Goal: Transaction & Acquisition: Obtain resource

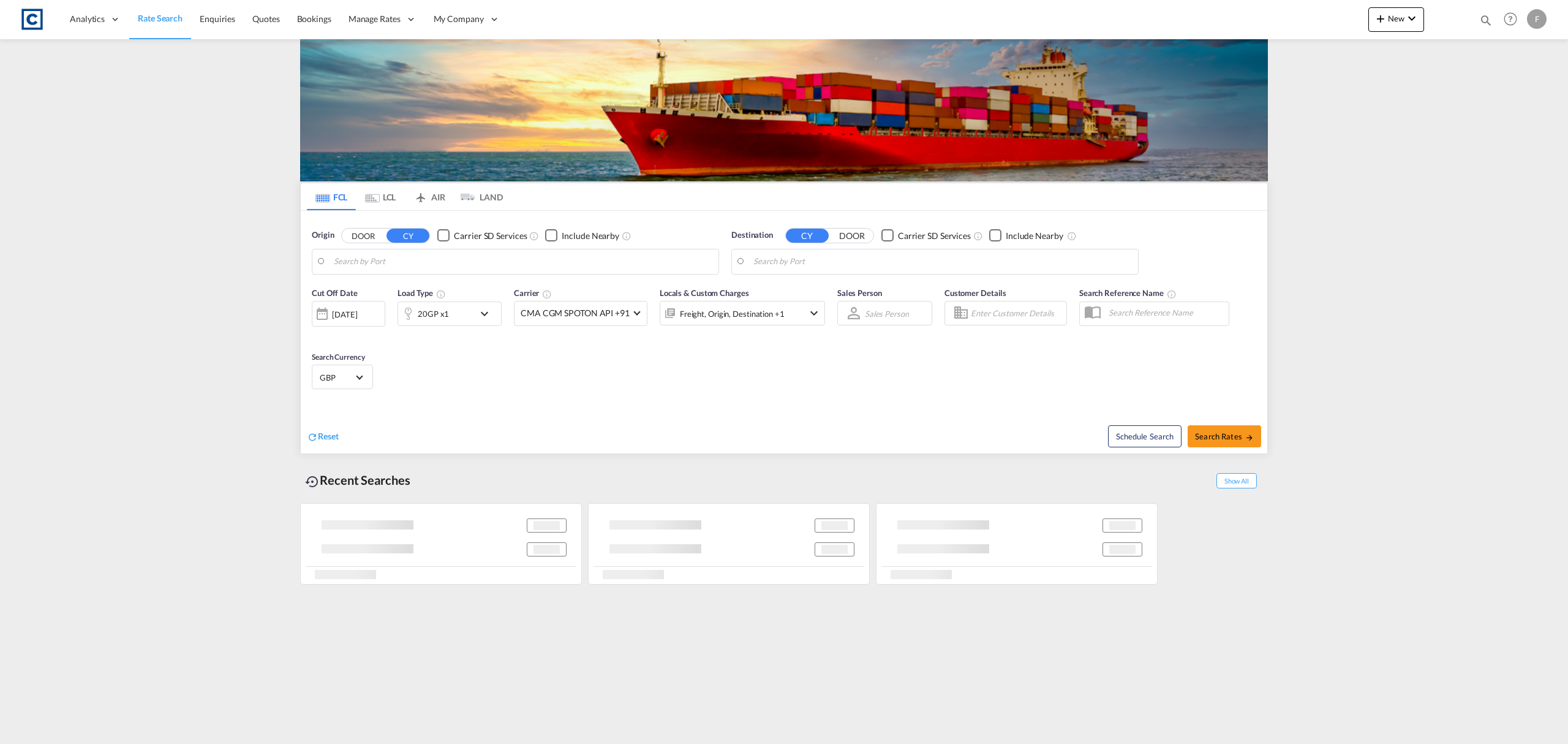
type input "GB-HD9, Kirklees"
type input "Aqaba, JOAQB"
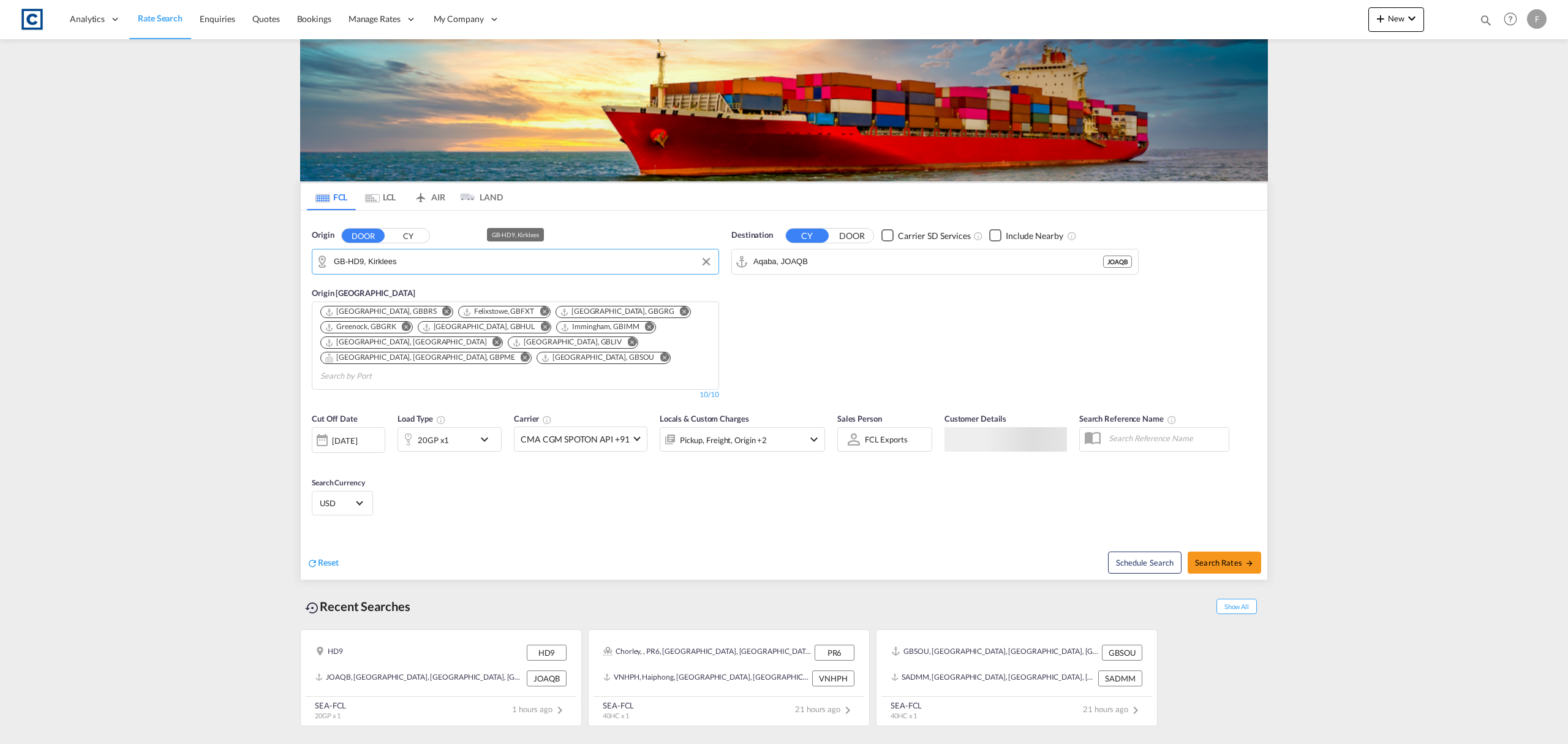
click at [376, 262] on input "GB-HD9, Kirklees" at bounding box center [523, 262] width 378 height 19
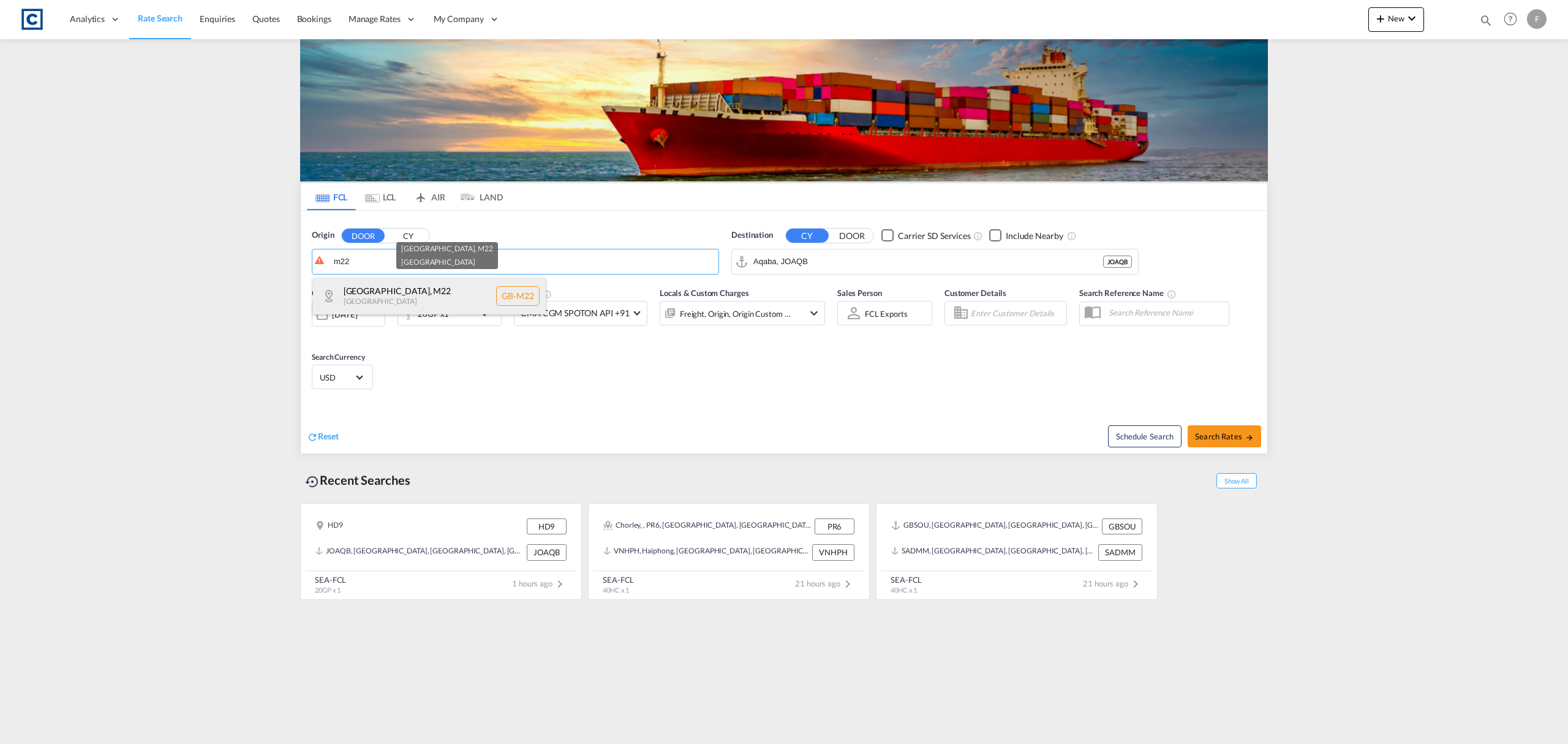
click at [395, 302] on div "[GEOGRAPHIC_DATA] , M22 [GEOGRAPHIC_DATA] [GEOGRAPHIC_DATA]-M22" at bounding box center [430, 296] width 233 height 36
type input "GB-M22, [GEOGRAPHIC_DATA]"
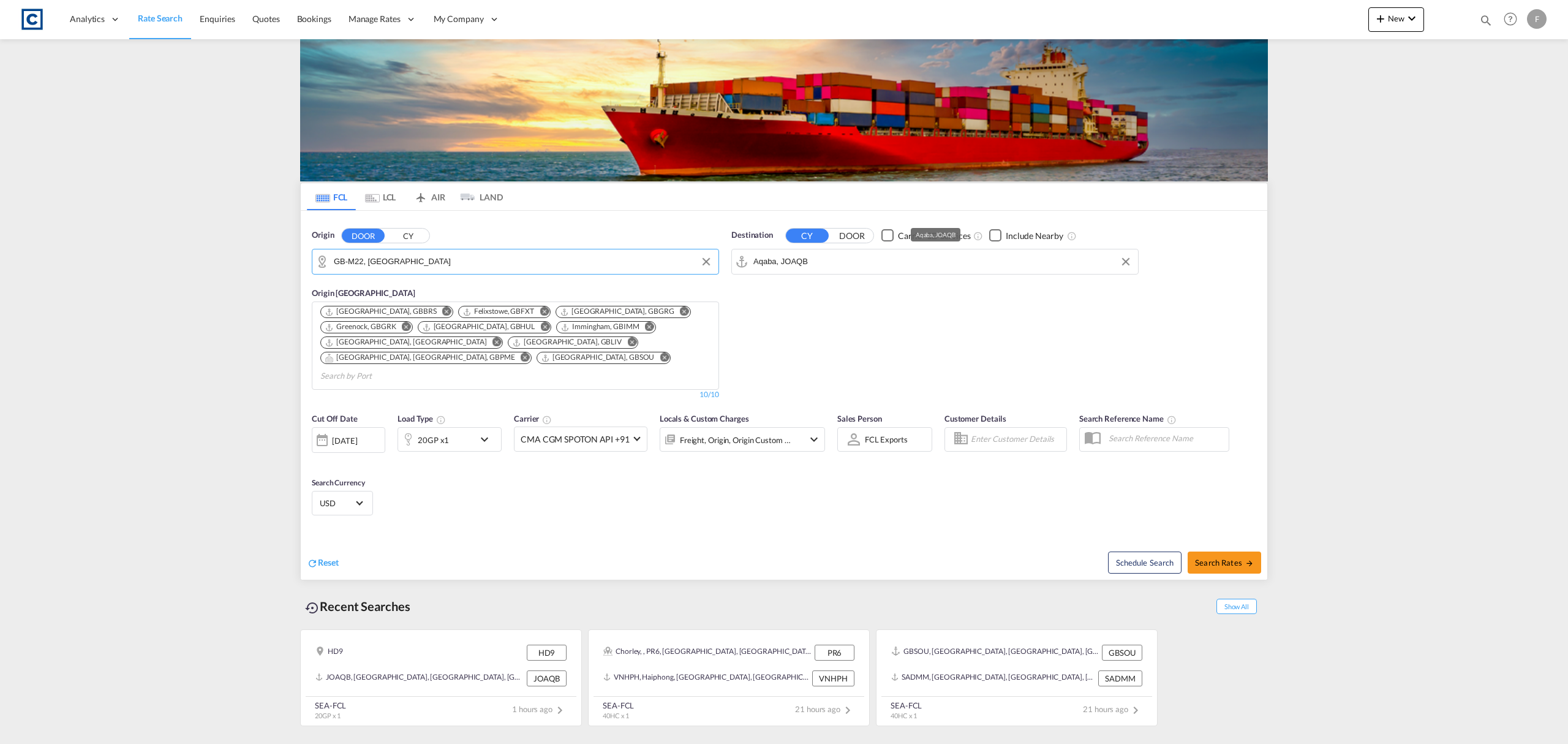
click at [782, 265] on input "Aqaba, JOAQB" at bounding box center [943, 262] width 378 height 19
click at [804, 303] on div "Sohar [GEOGRAPHIC_DATA] [GEOGRAPHIC_DATA]" at bounding box center [849, 296] width 233 height 36
type input "Sohar, OMSOH"
click at [498, 427] on div "20GP x1" at bounding box center [450, 439] width 104 height 24
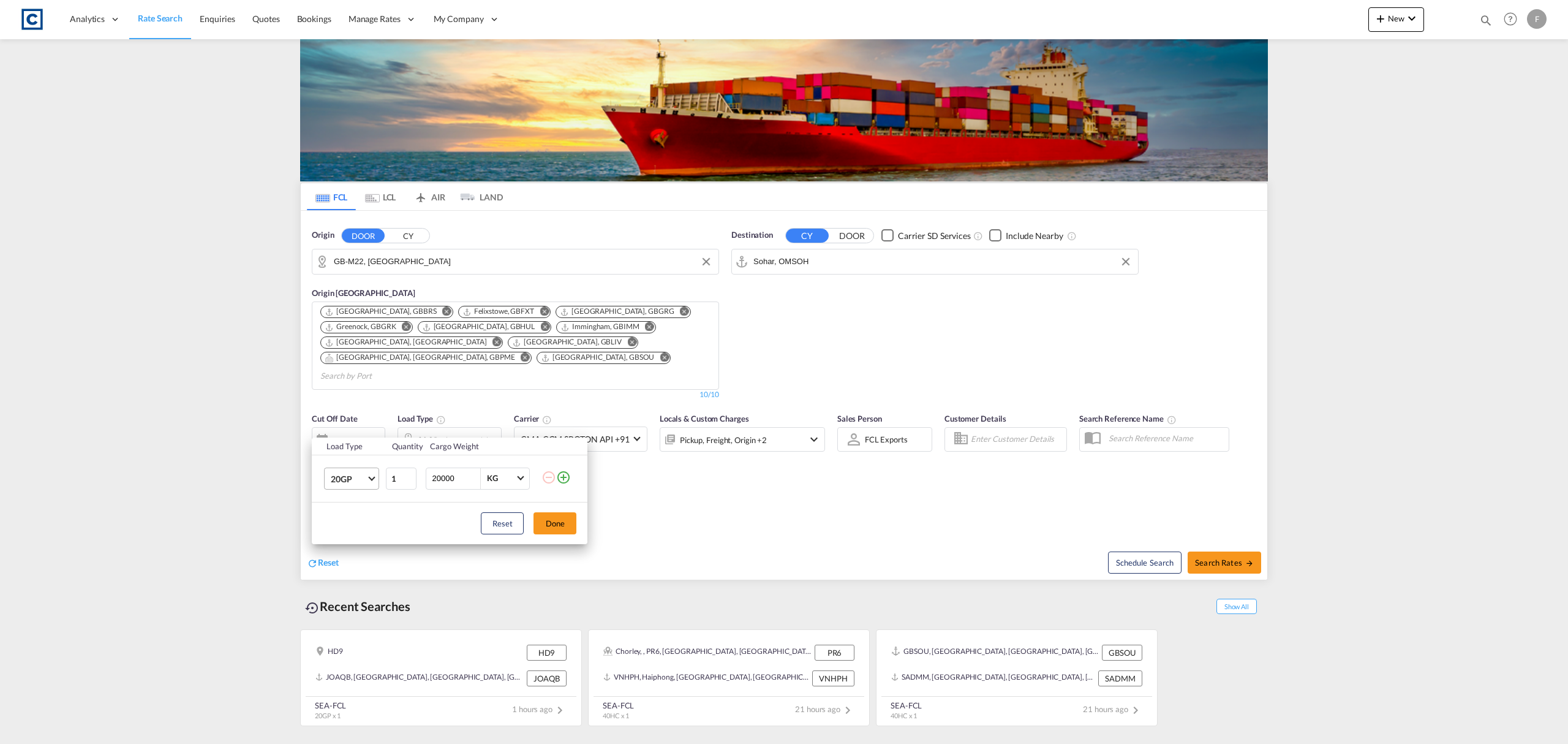
click at [341, 476] on span "20GP" at bounding box center [348, 479] width 36 height 12
click at [350, 537] on div "40HC" at bounding box center [342, 538] width 23 height 12
click at [560, 521] on button "Done" at bounding box center [555, 523] width 43 height 22
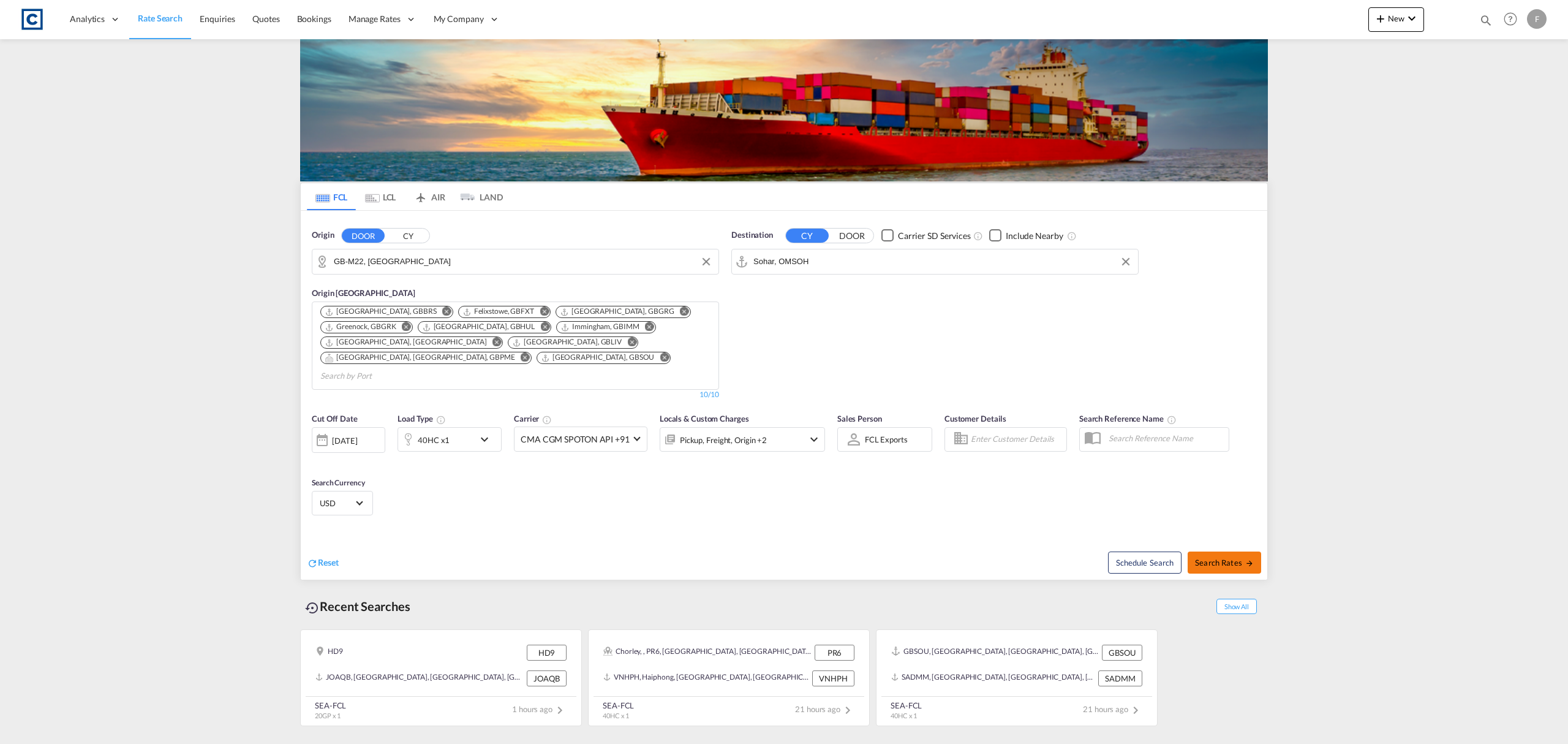
click at [1220, 558] on span "Search Rates" at bounding box center [1224, 563] width 59 height 10
type input "M22 to OMSOH / [DATE]"
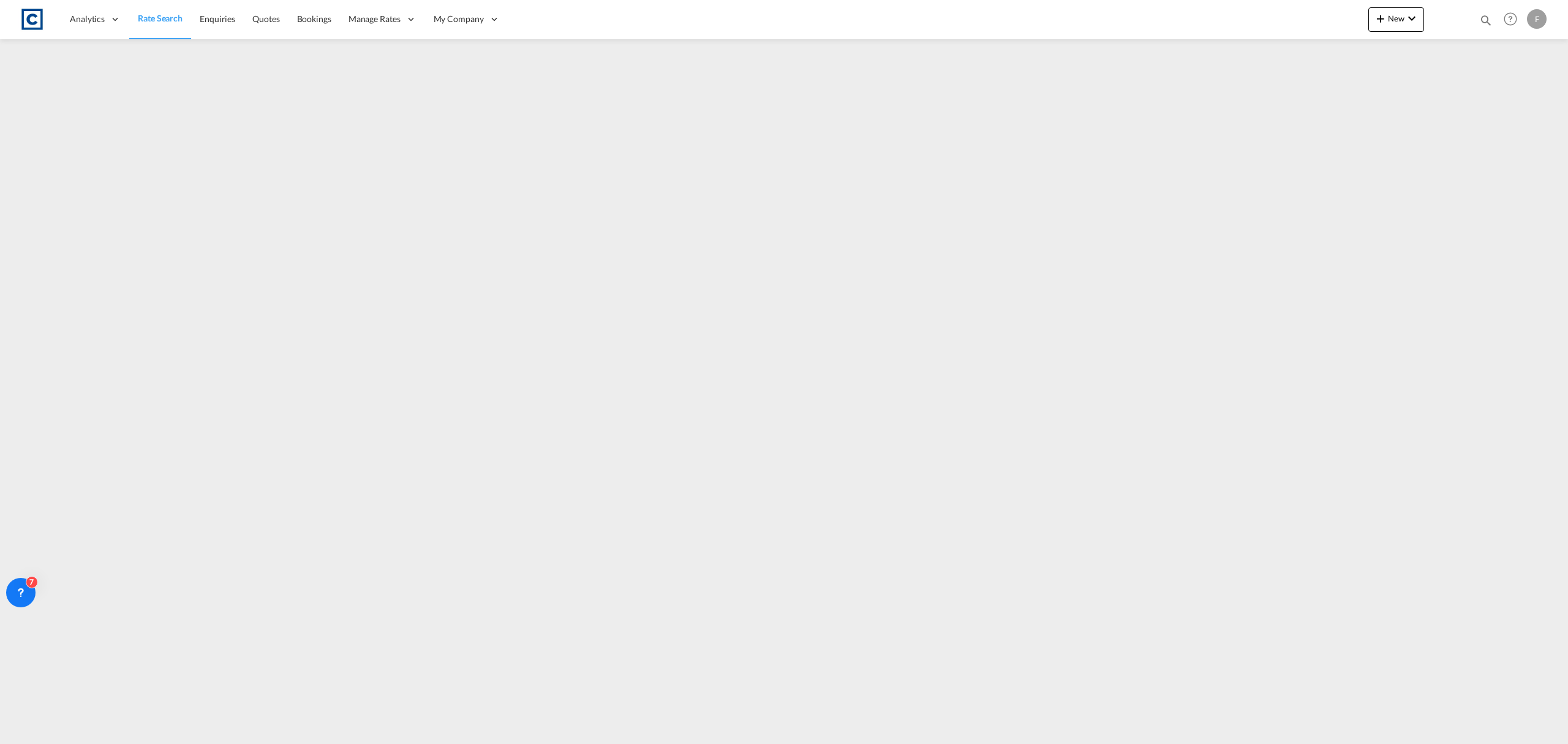
drag, startPoint x: 155, startPoint y: 19, endPoint x: 213, endPoint y: 217, distance: 206.3
click at [155, 19] on span "Rate Search" at bounding box center [160, 18] width 45 height 11
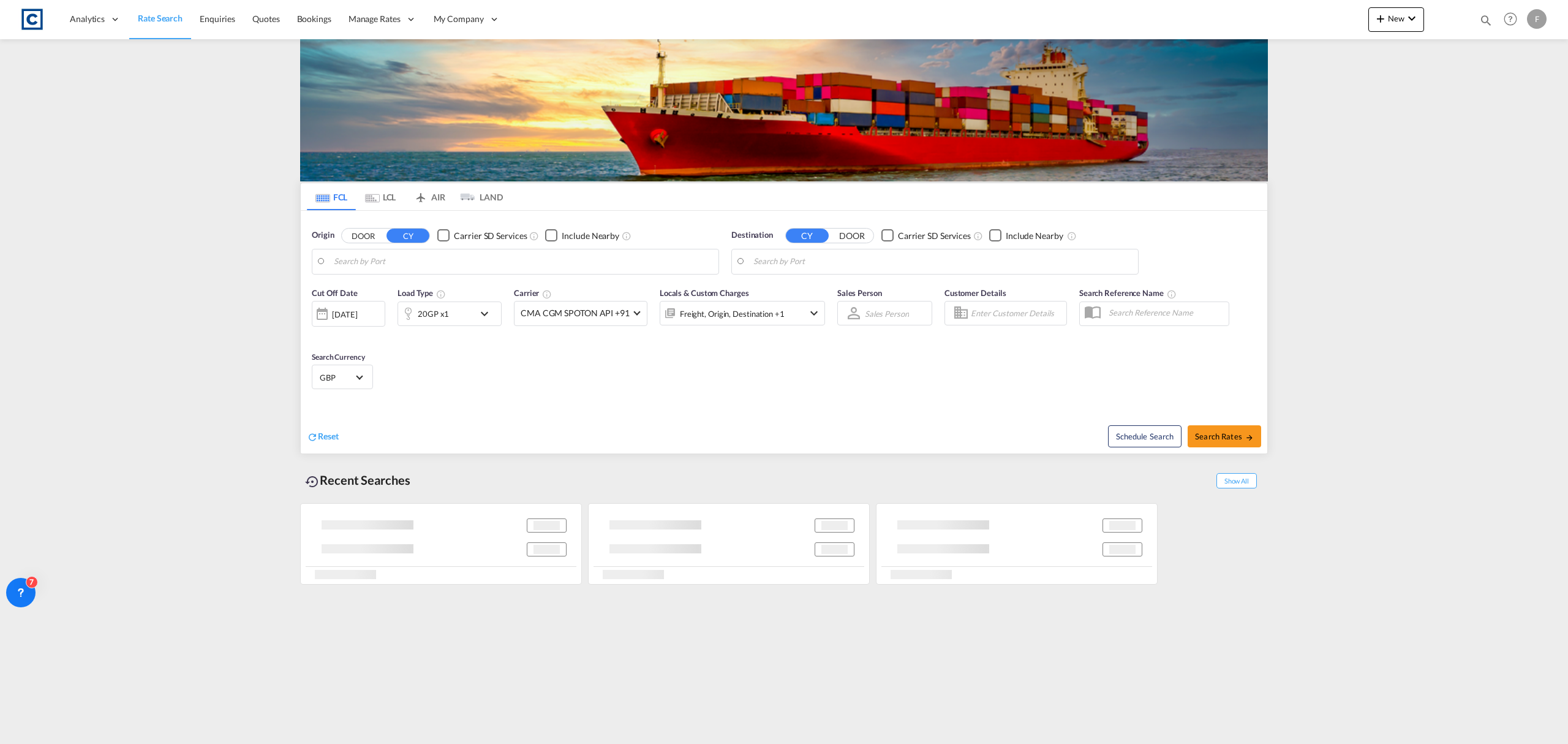
type input "GB-M22, [GEOGRAPHIC_DATA]"
type input "Sohar, OMSOH"
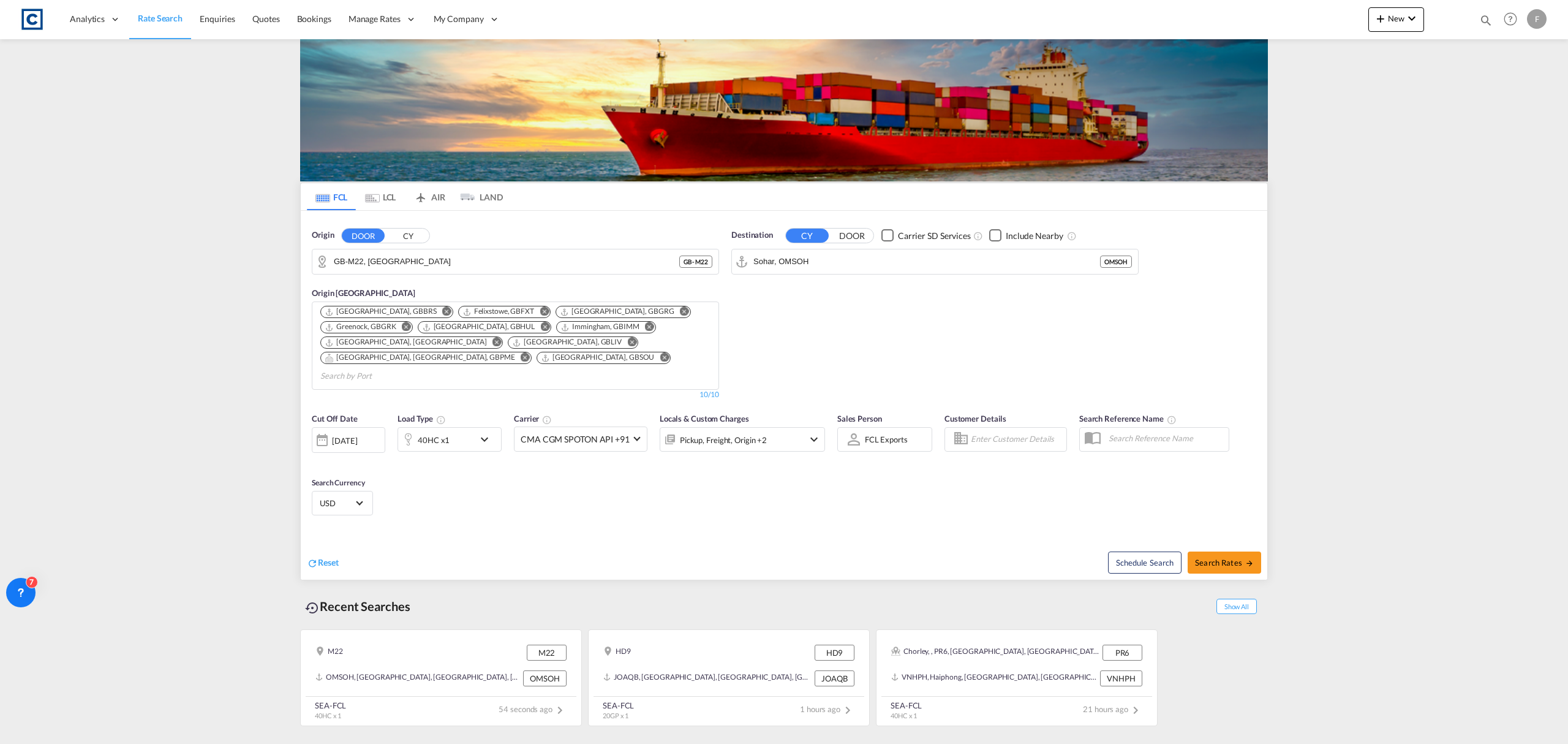
click at [471, 429] on div "40HC x1" at bounding box center [436, 439] width 76 height 24
click at [566, 476] on md-icon "icon-plus-circle-outline" at bounding box center [563, 477] width 15 height 15
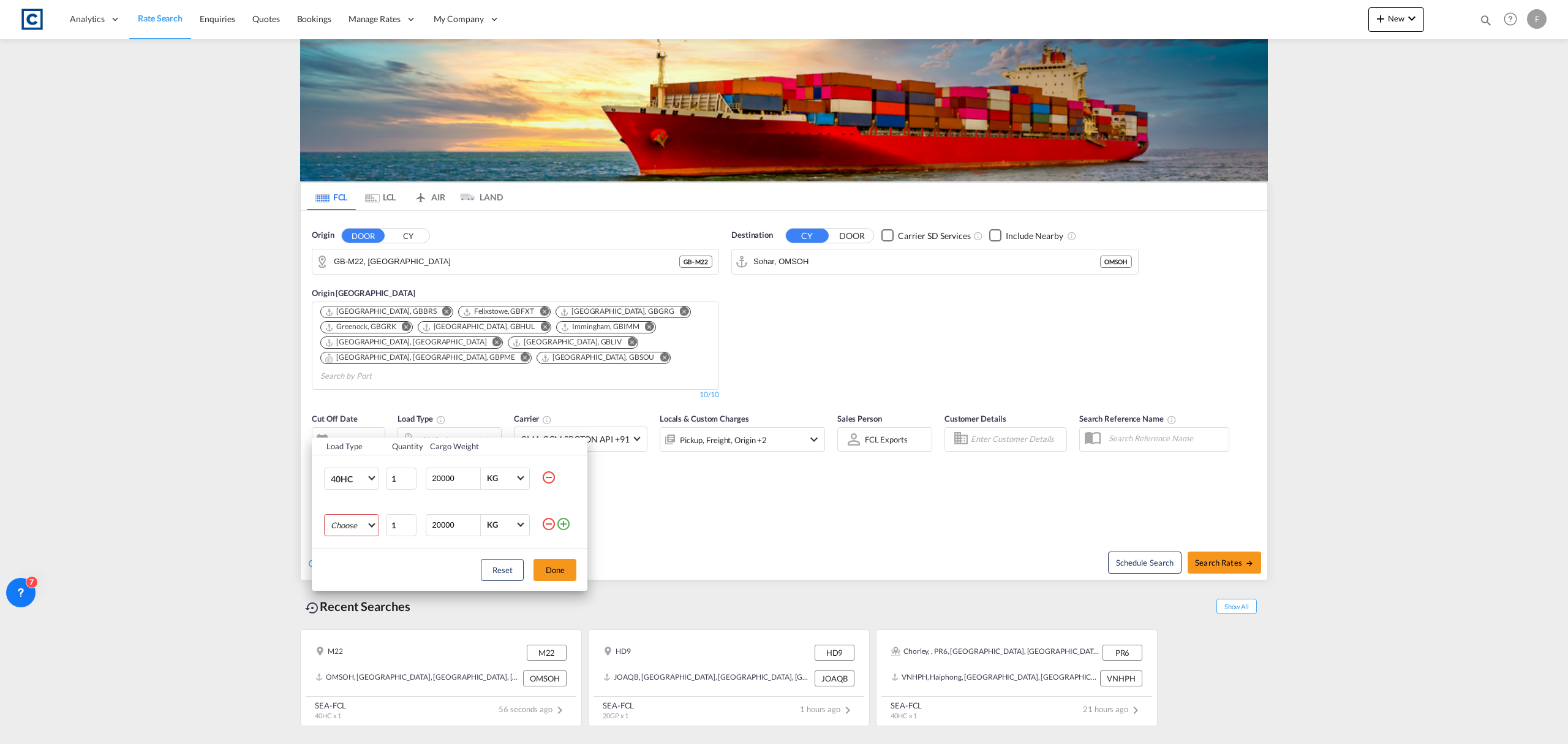
click at [340, 529] on md-select "Choose 20GP 40GP 40HC 45HC 20RE 40RE 40HR 20OT 40OT 20FR 40FR 40NR 20NR 45S 20T…" at bounding box center [351, 525] width 55 height 22
click at [350, 547] on md-option "40GP" at bounding box center [363, 555] width 84 height 29
click at [360, 533] on md-select-value "40GP" at bounding box center [354, 525] width 49 height 21
click at [348, 498] on div "20GP" at bounding box center [341, 496] width 21 height 12
click at [550, 565] on button "Done" at bounding box center [555, 570] width 43 height 22
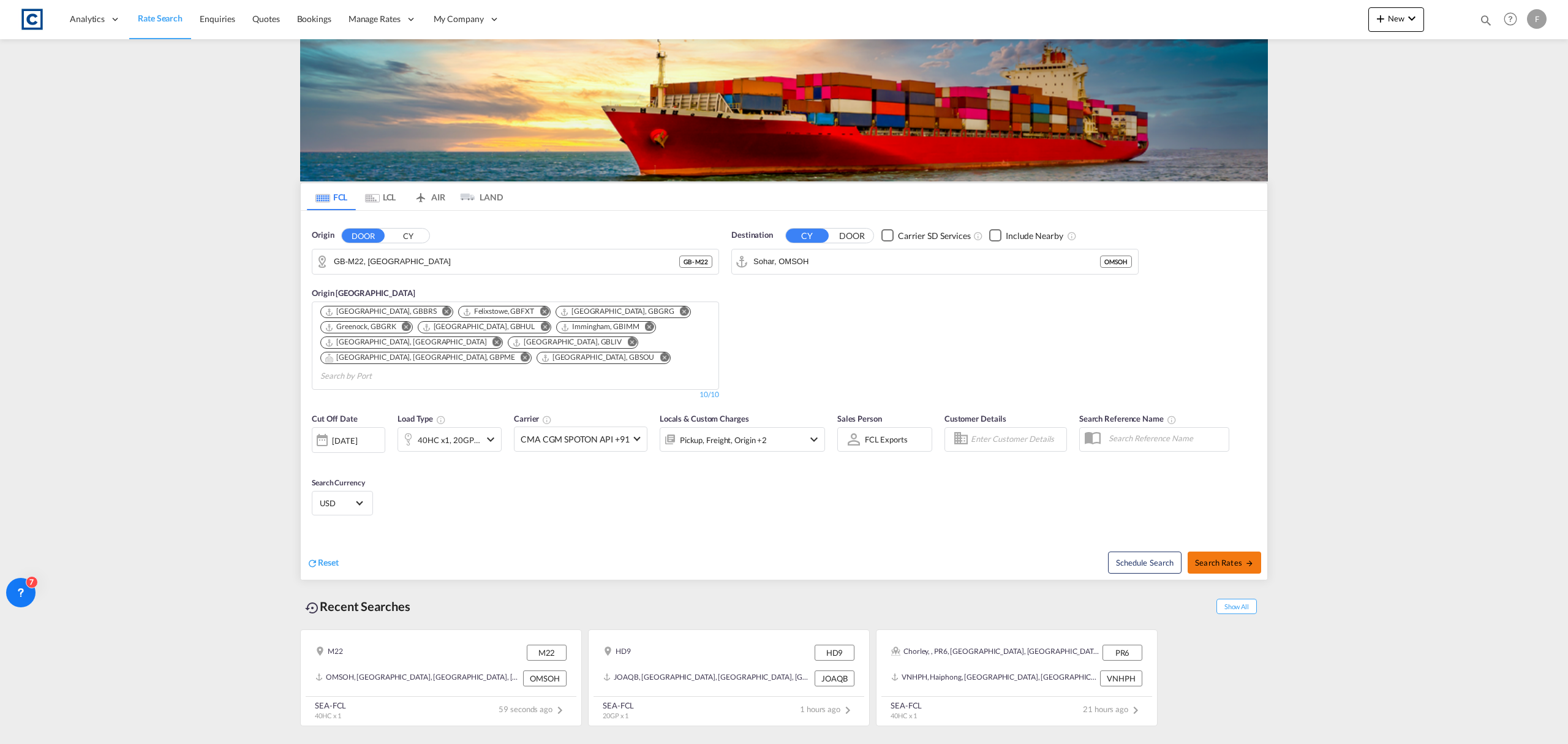
click at [1235, 551] on button "Search Rates" at bounding box center [1224, 562] width 74 height 22
type input "M22 to OMSOH / [DATE]"
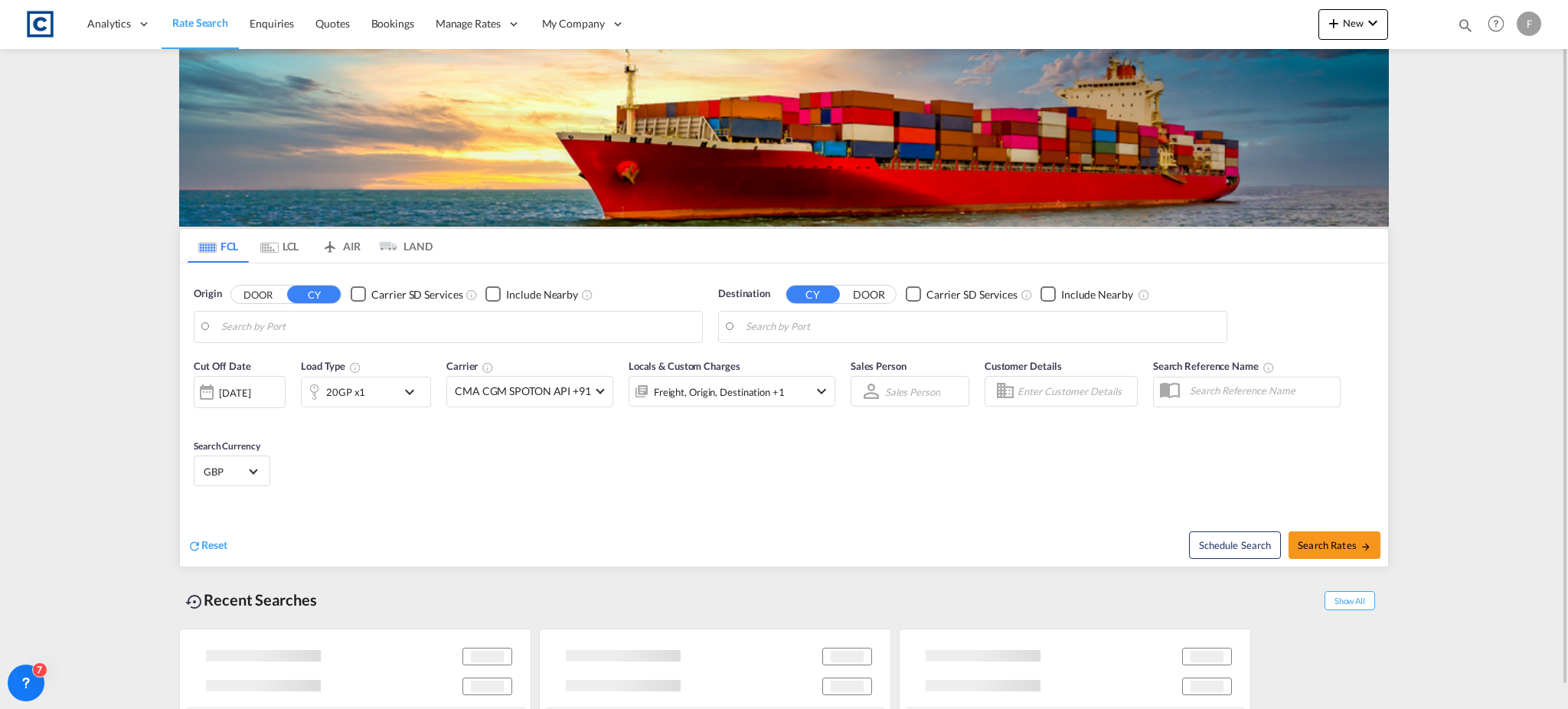
type input "GB-M22, [GEOGRAPHIC_DATA]"
type input "Sohar, OMSOH"
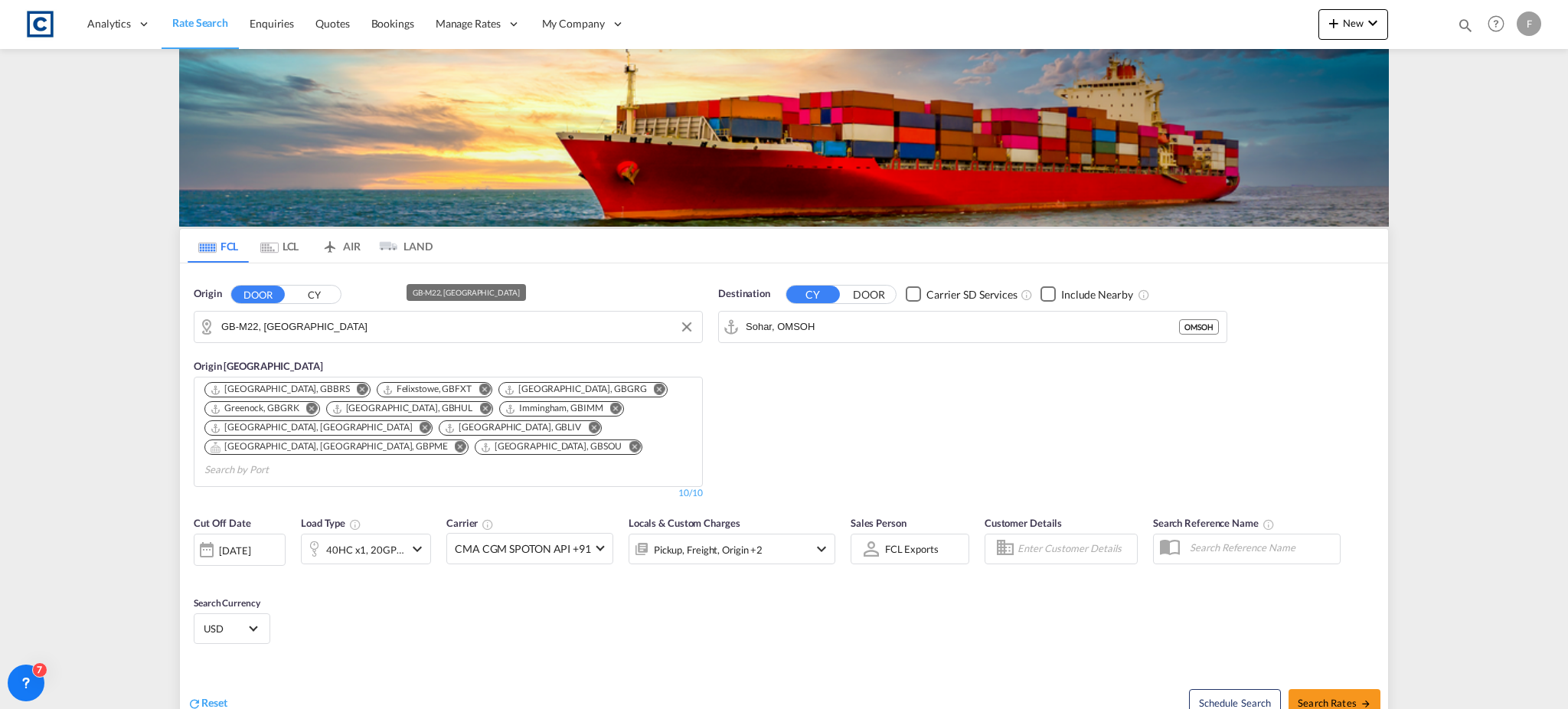
click at [260, 334] on input "GB-M22, [GEOGRAPHIC_DATA]" at bounding box center [458, 327] width 473 height 23
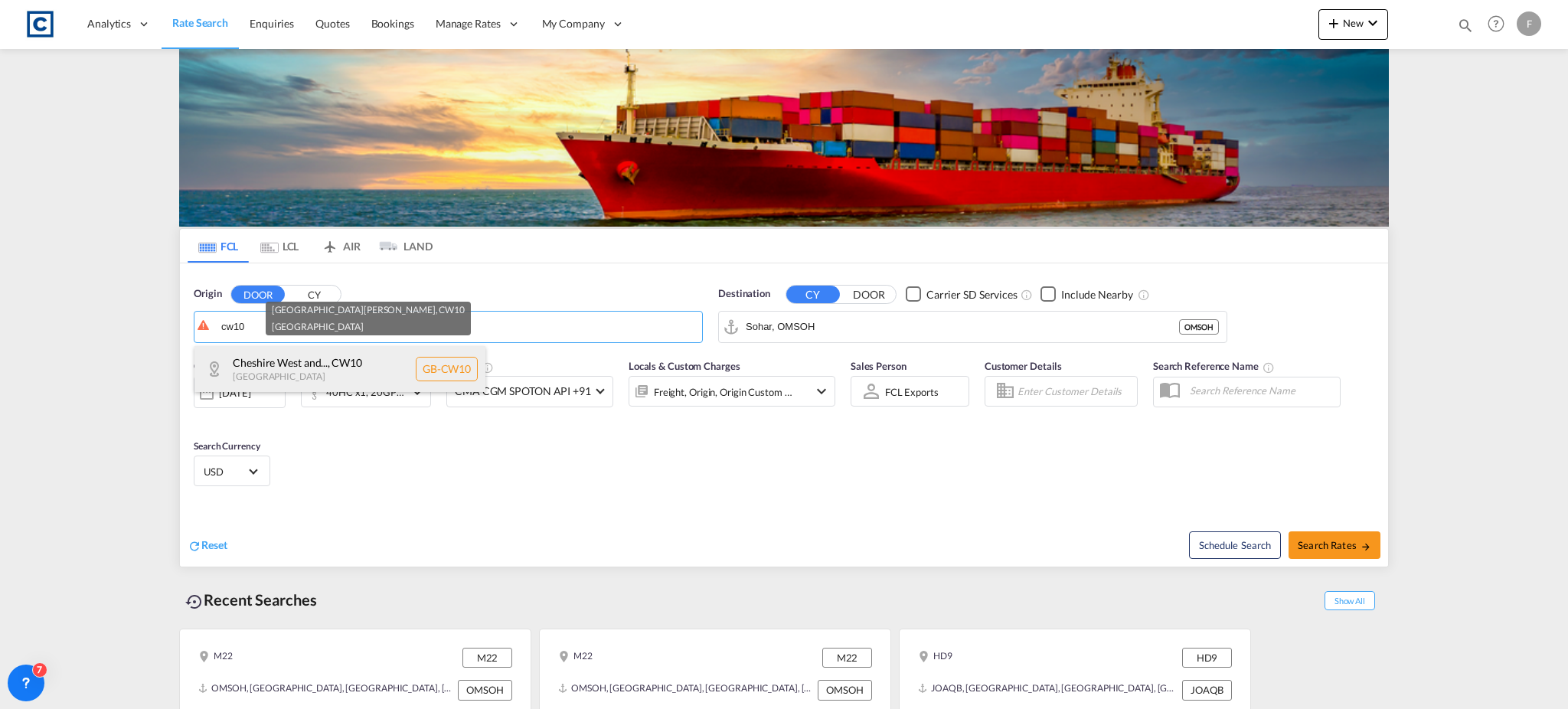
click at [261, 363] on div "Cheshire West and... , CW10 [GEOGRAPHIC_DATA] [GEOGRAPHIC_DATA]-CW10" at bounding box center [340, 368] width 291 height 45
type input "GB-CW10, [GEOGRAPHIC_DATA][PERSON_NAME]"
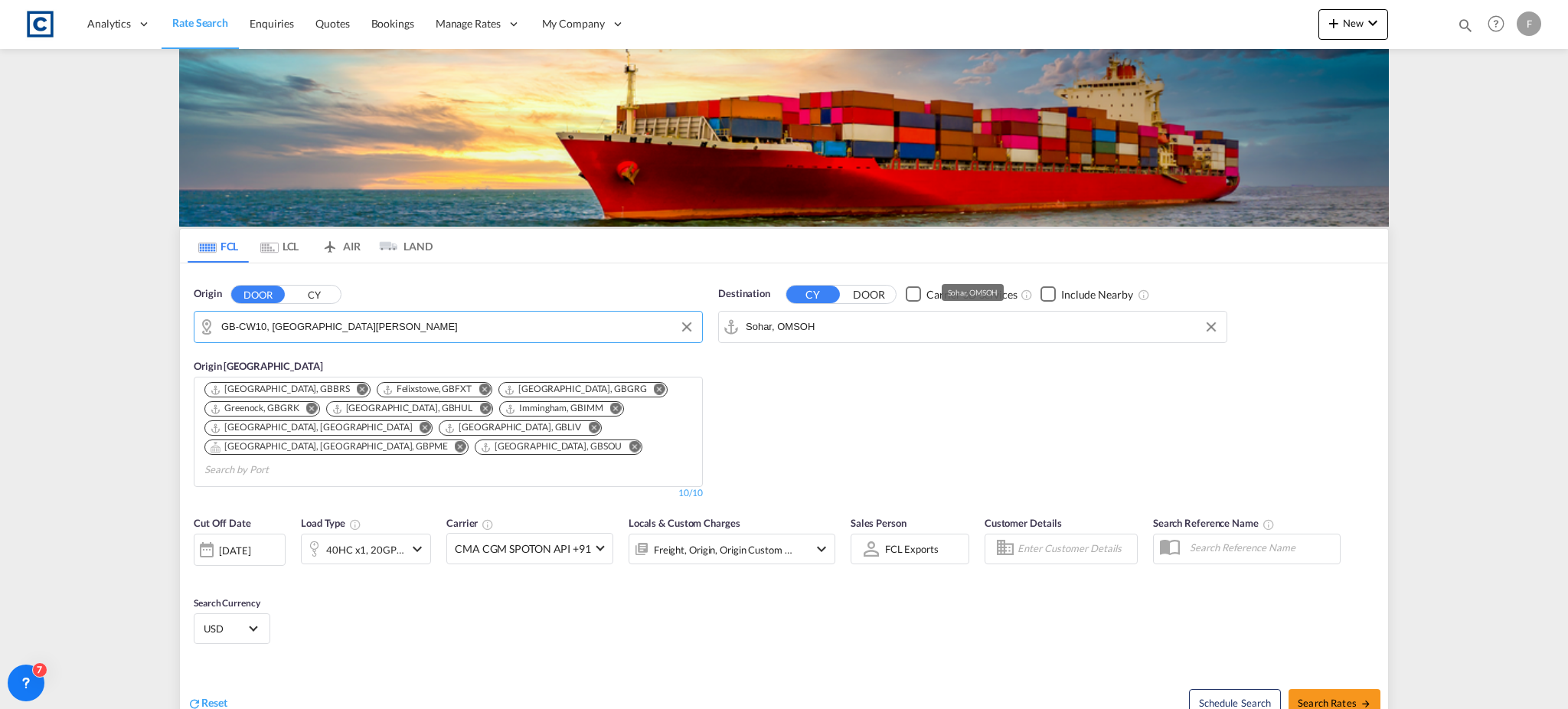
click at [791, 340] on md-autocomplete-wrap "Sohar, OMSOH" at bounding box center [982, 331] width 473 height 30
click at [793, 327] on input "Sohar, OMSOH" at bounding box center [982, 327] width 473 height 23
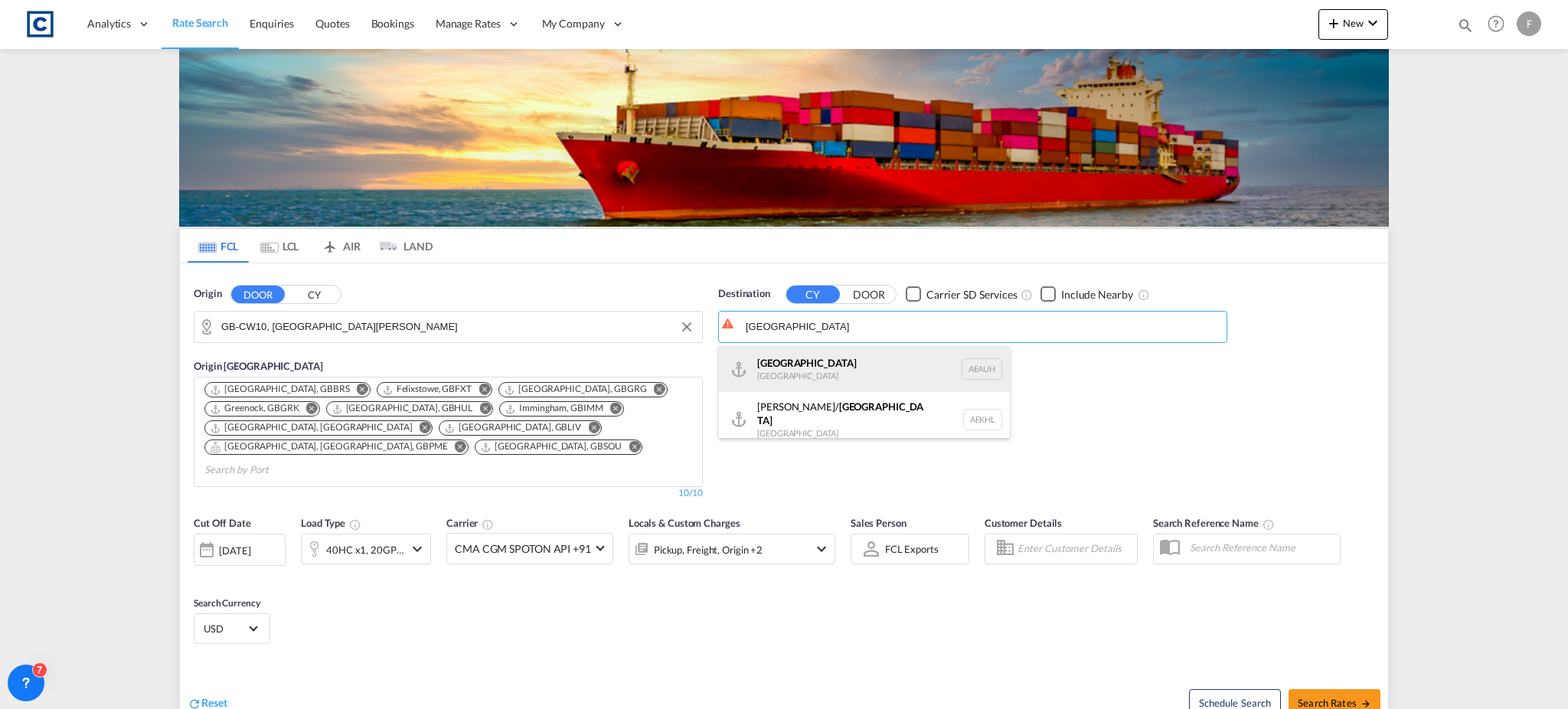
click at [846, 367] on div "Abu Dhabi United Arab Emirates AEAUH" at bounding box center [864, 368] width 291 height 45
type input "Abu Dhabi, AEAUH"
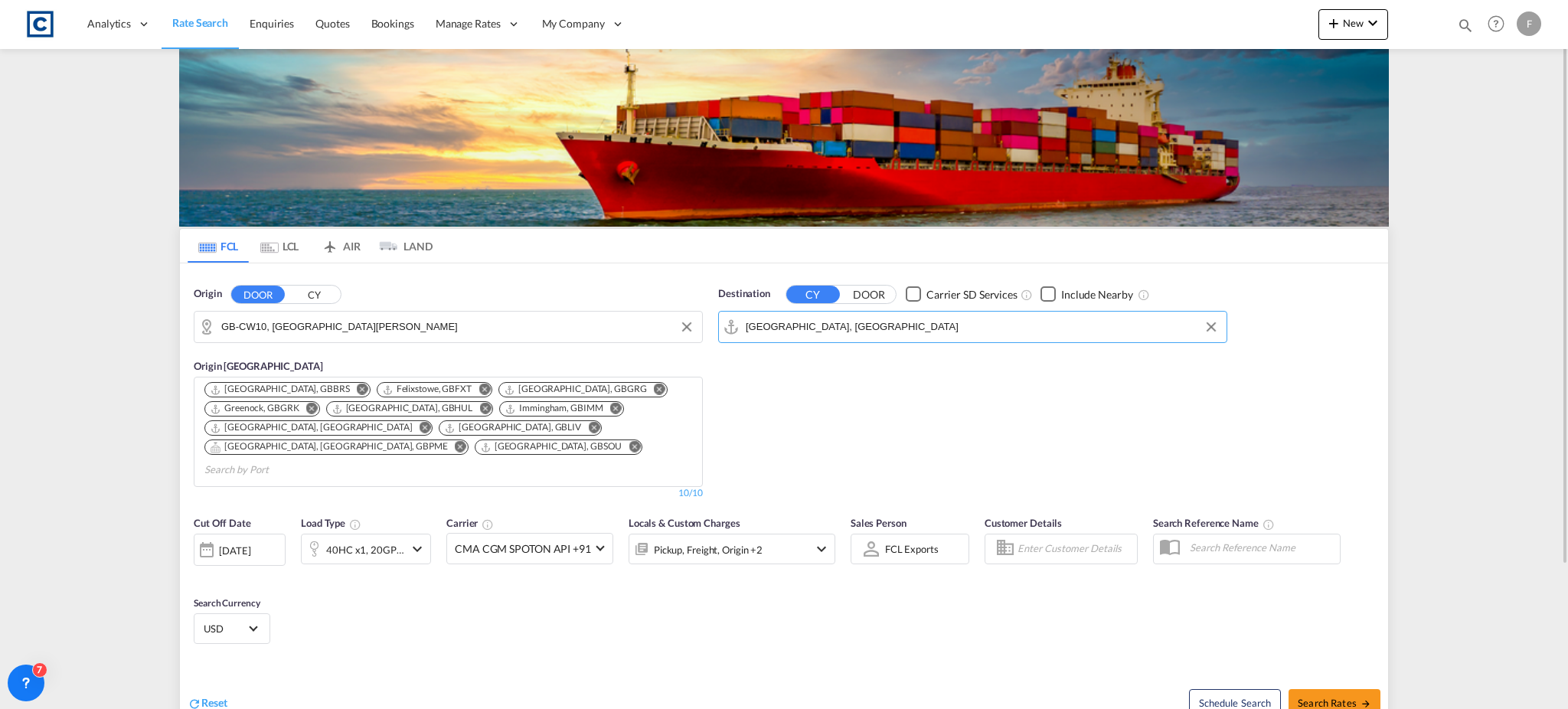
click at [414, 540] on md-icon "icon-chevron-down" at bounding box center [417, 548] width 19 height 19
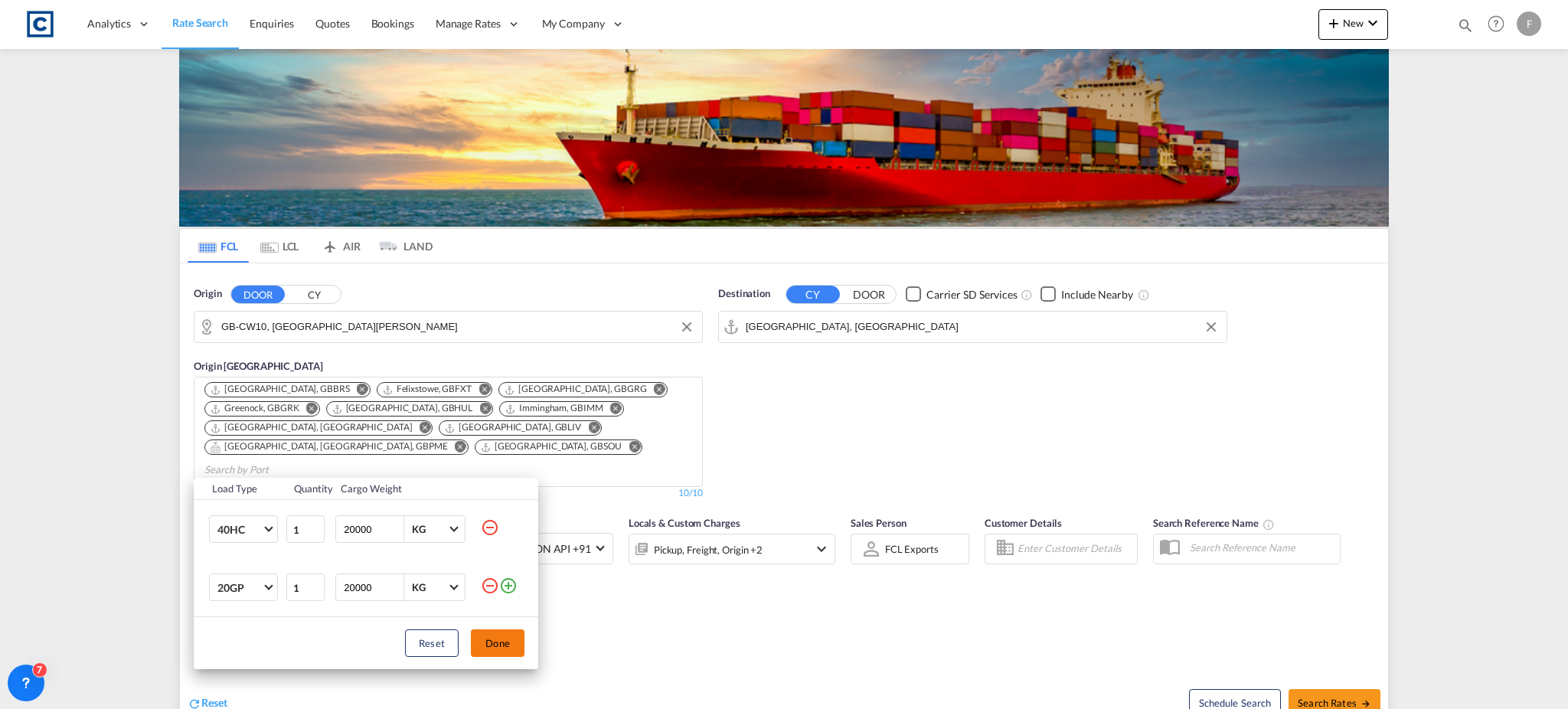
click at [483, 588] on md-icon "icon-minus-circle-outline" at bounding box center [490, 585] width 19 height 19
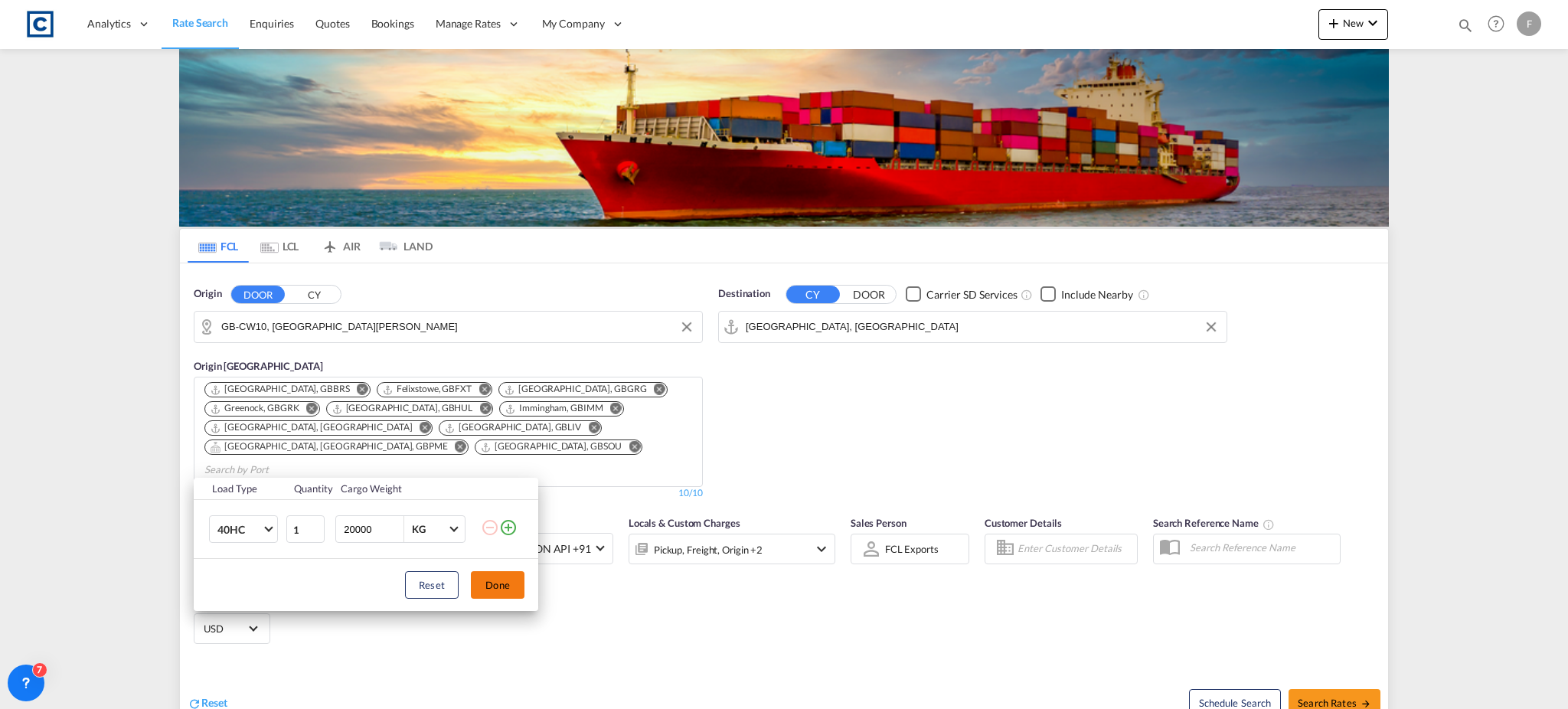
click at [498, 580] on button "Done" at bounding box center [498, 584] width 54 height 28
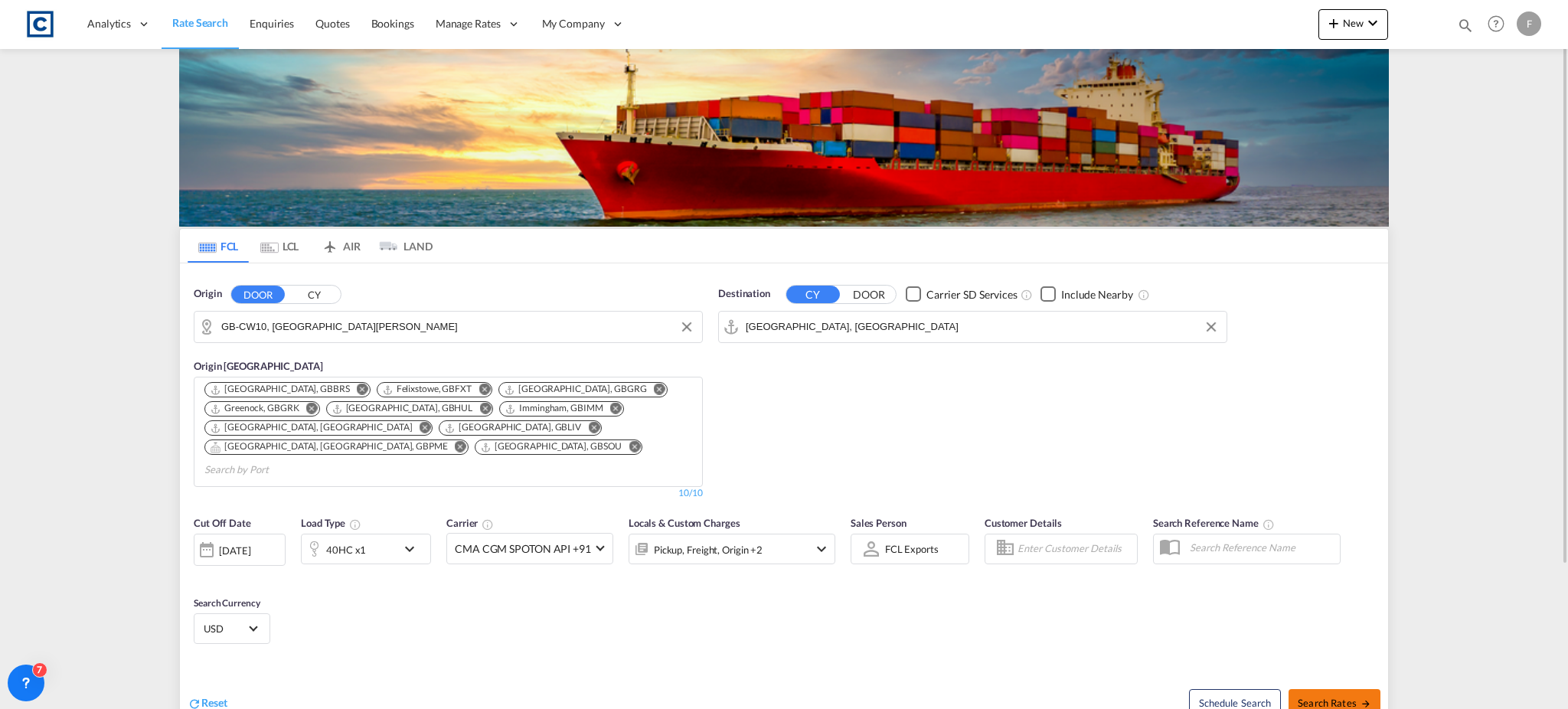
click at [1329, 688] on button "Search Rates" at bounding box center [1333, 702] width 92 height 28
type input "CW10 to AEAUH / 10 Sep 2025"
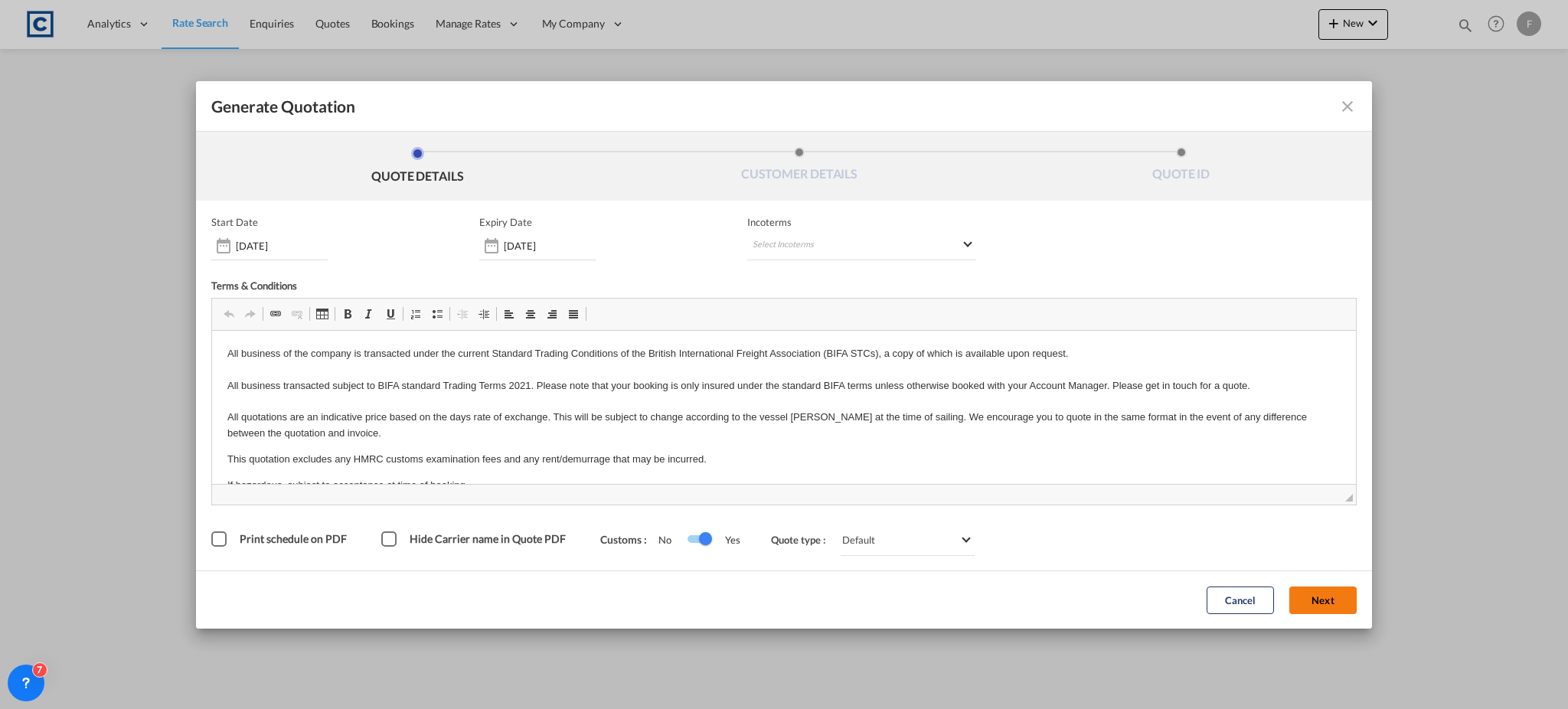
click at [1352, 596] on button "Next" at bounding box center [1323, 599] width 68 height 28
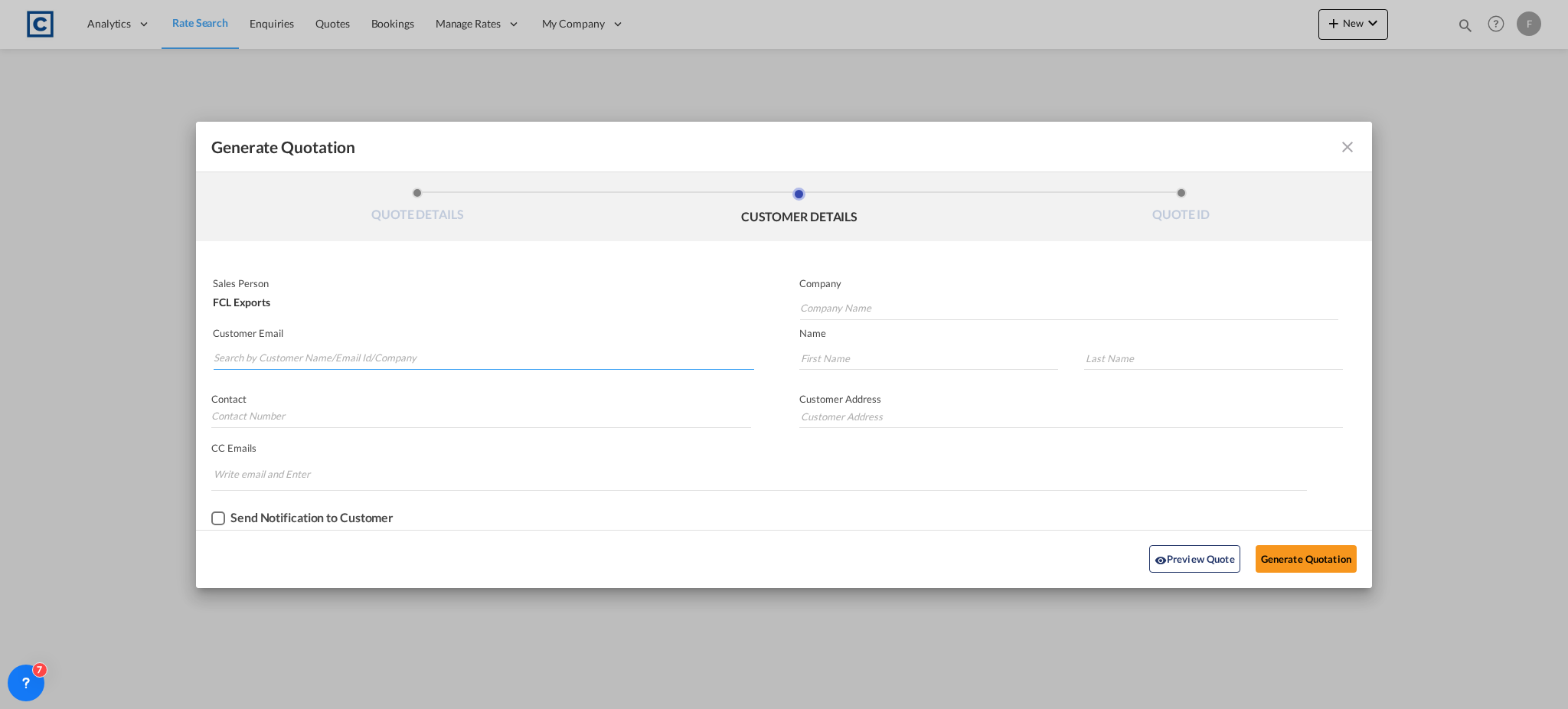
click at [391, 350] on input "Search by Customer Name/Email Id/Company" at bounding box center [483, 359] width 541 height 23
paste input "Anita - CSS Abudhabi <pricing@cssabudhabi.com>"
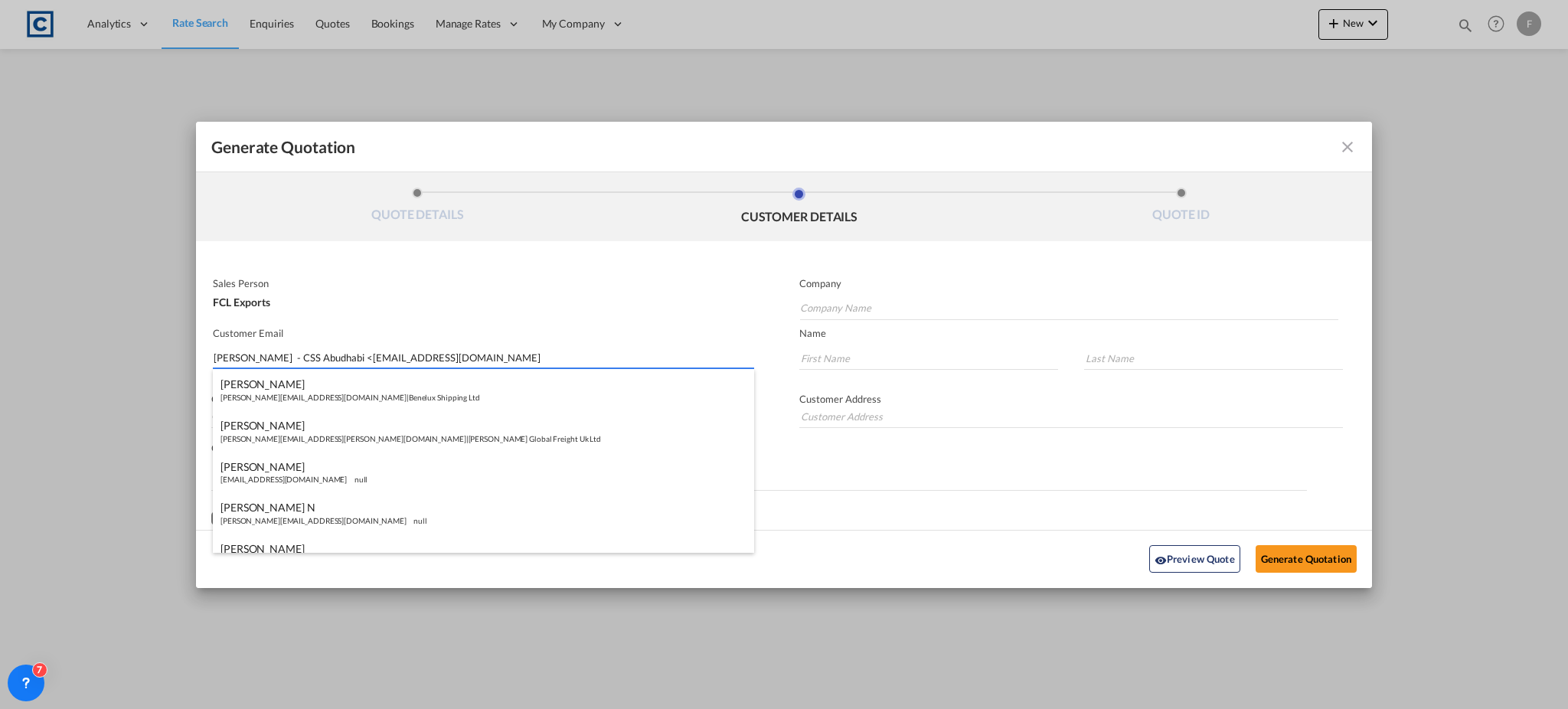
drag, startPoint x: 308, startPoint y: 359, endPoint x: 127, endPoint y: 352, distance: 181.1
click at [127, 352] on div "Generate Quotation QUOTE DETAILS CUSTOMER DETAILS QUOTE ID Start Date 10 Sep 20…" at bounding box center [784, 354] width 1568 height 709
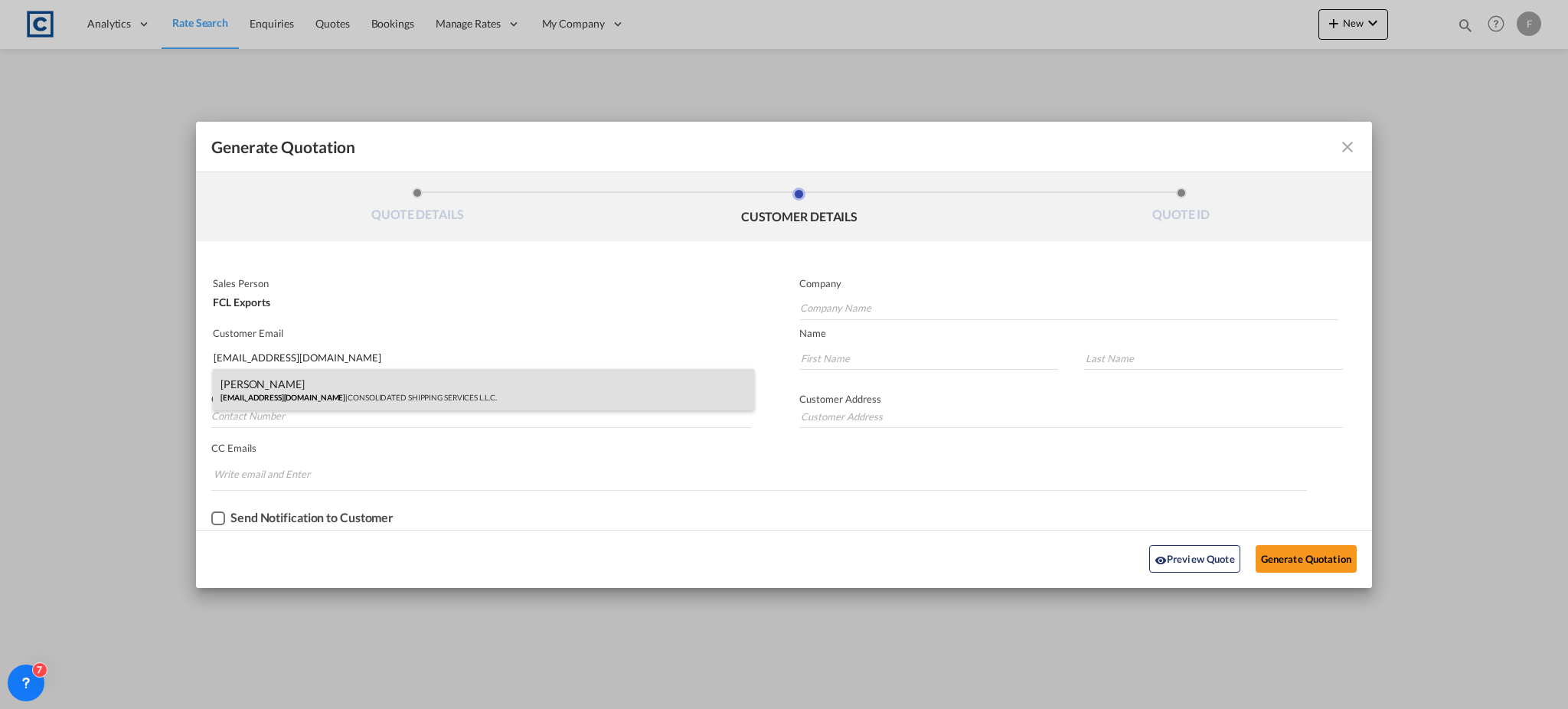
type input "pricing@cssabudhabi.com"
click at [317, 392] on div "Anita NARAYANA pricing@cssabudhabi.com | CONSOLIDATED SHIPPING SERVICES L.L.C." at bounding box center [483, 390] width 541 height 41
type input "CONSOLIDATED SHIPPING SERVICES L.L.C."
type input "Anita"
type input "NARAYANA"
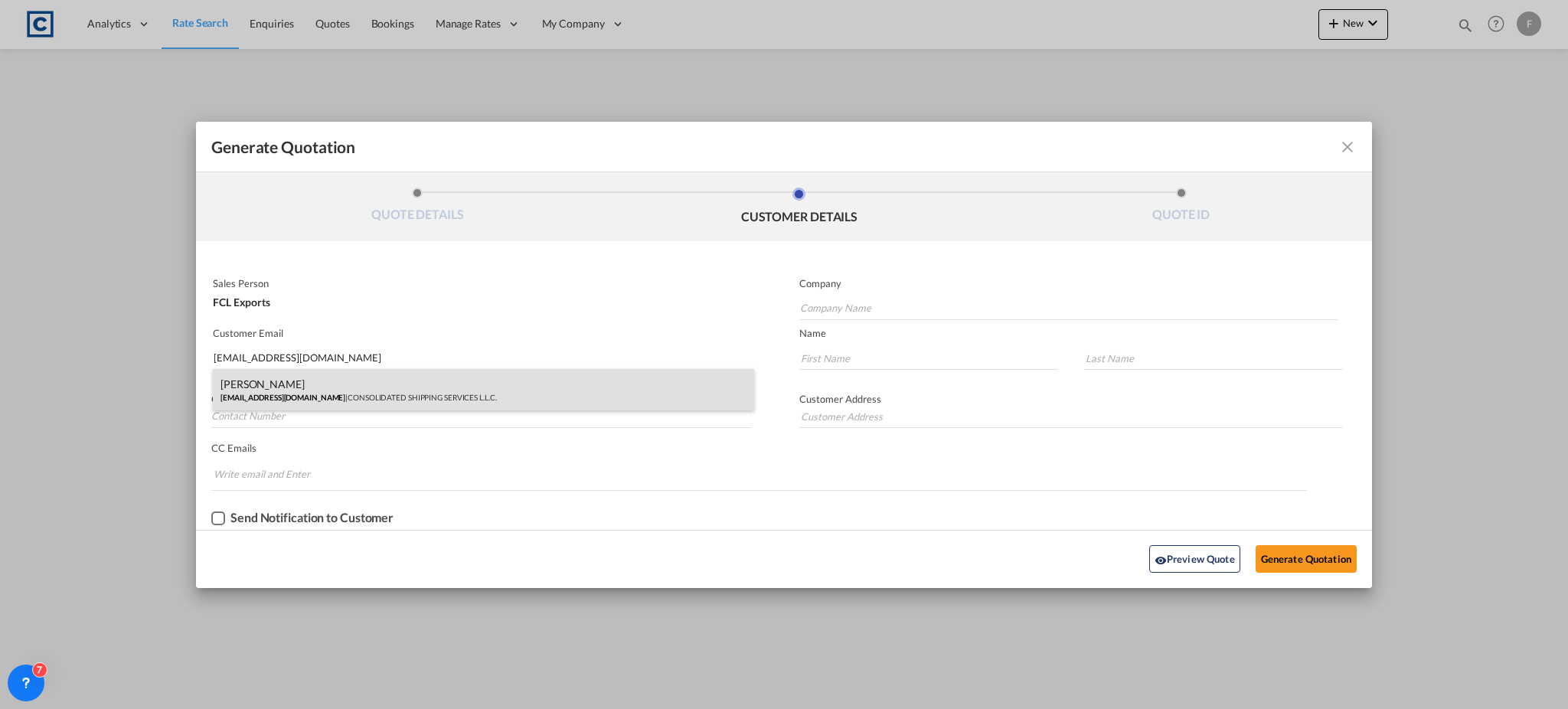
type input "Anita"
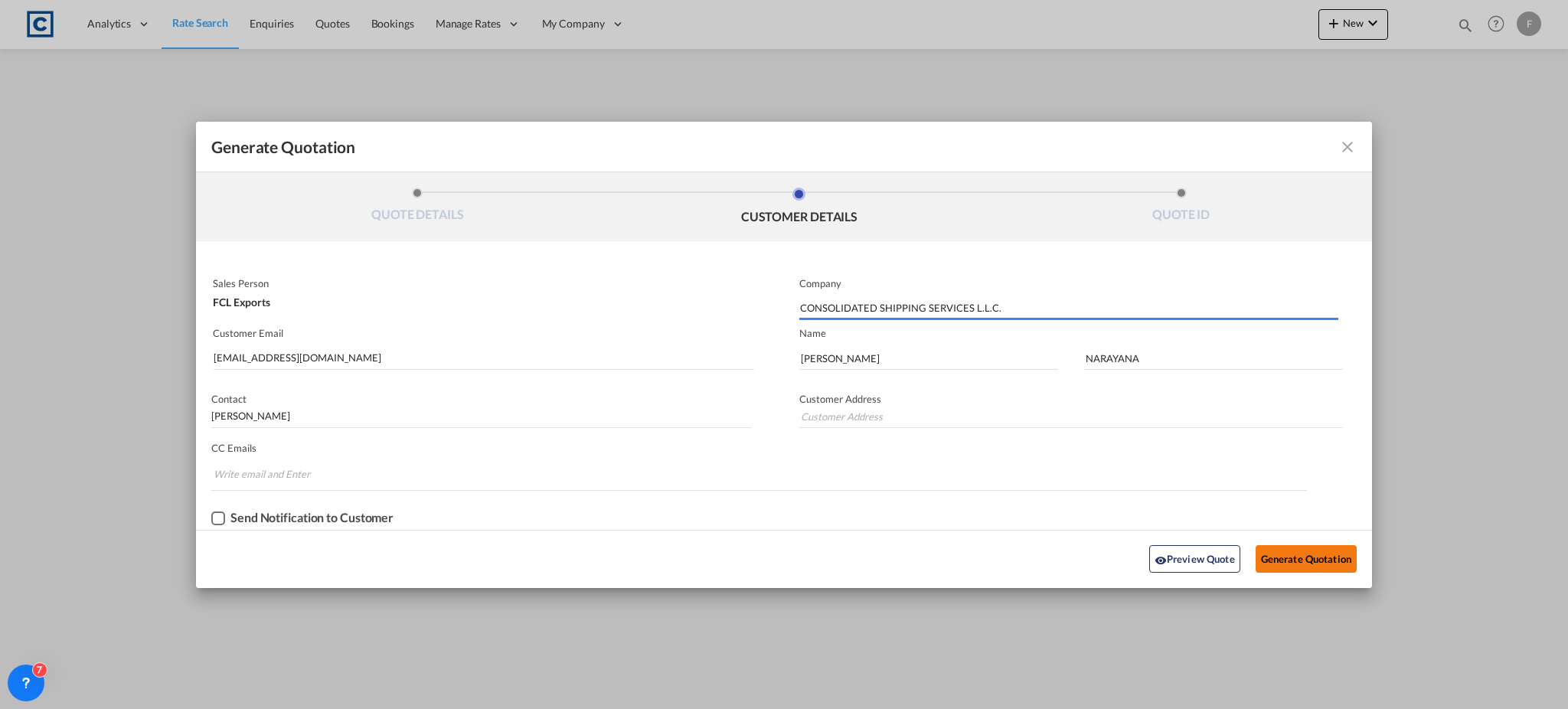
click at [1299, 559] on button "Generate Quotation" at bounding box center [1305, 558] width 101 height 28
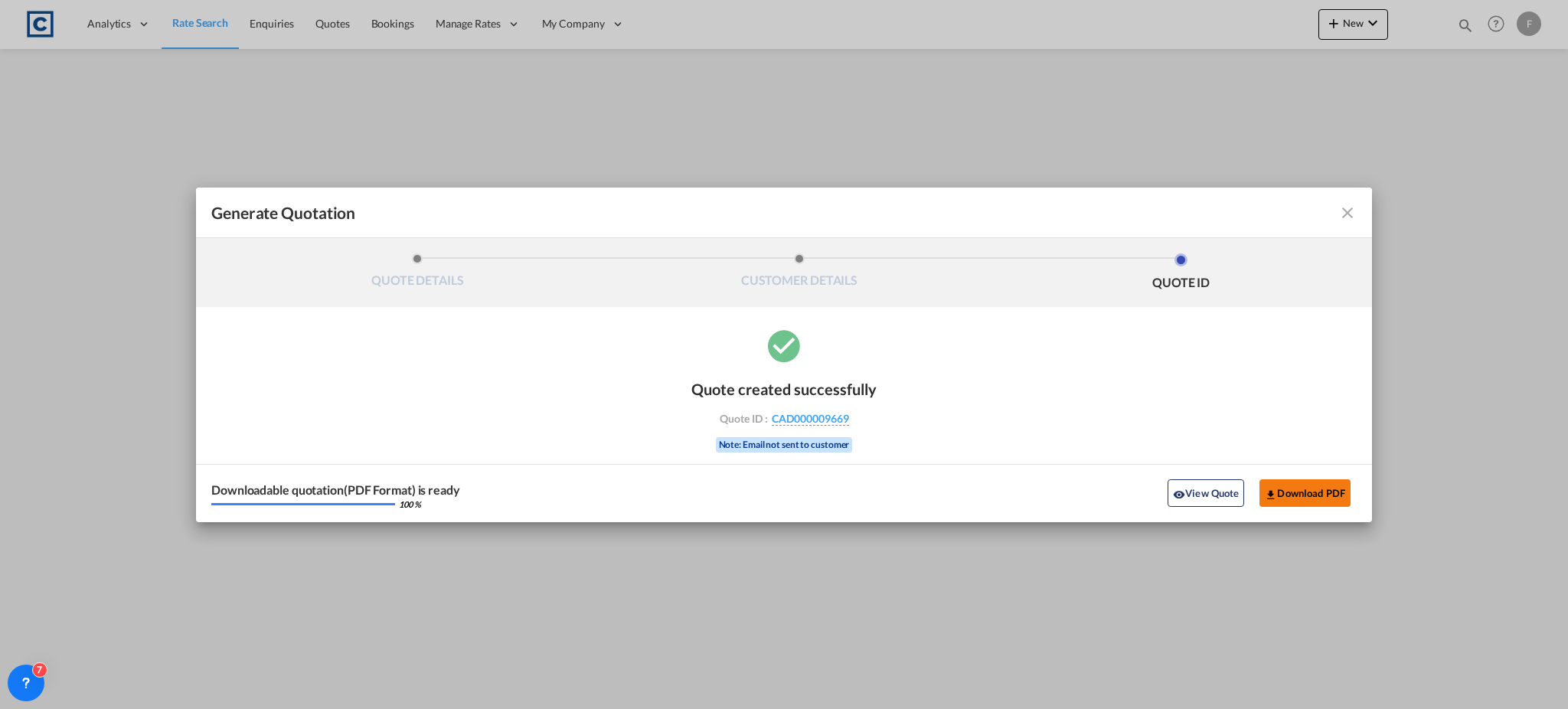
click at [1288, 491] on button "Download PDF" at bounding box center [1305, 492] width 91 height 28
click at [1349, 214] on md-icon "icon-close fg-AAA8AD cursor m-0" at bounding box center [1347, 212] width 19 height 19
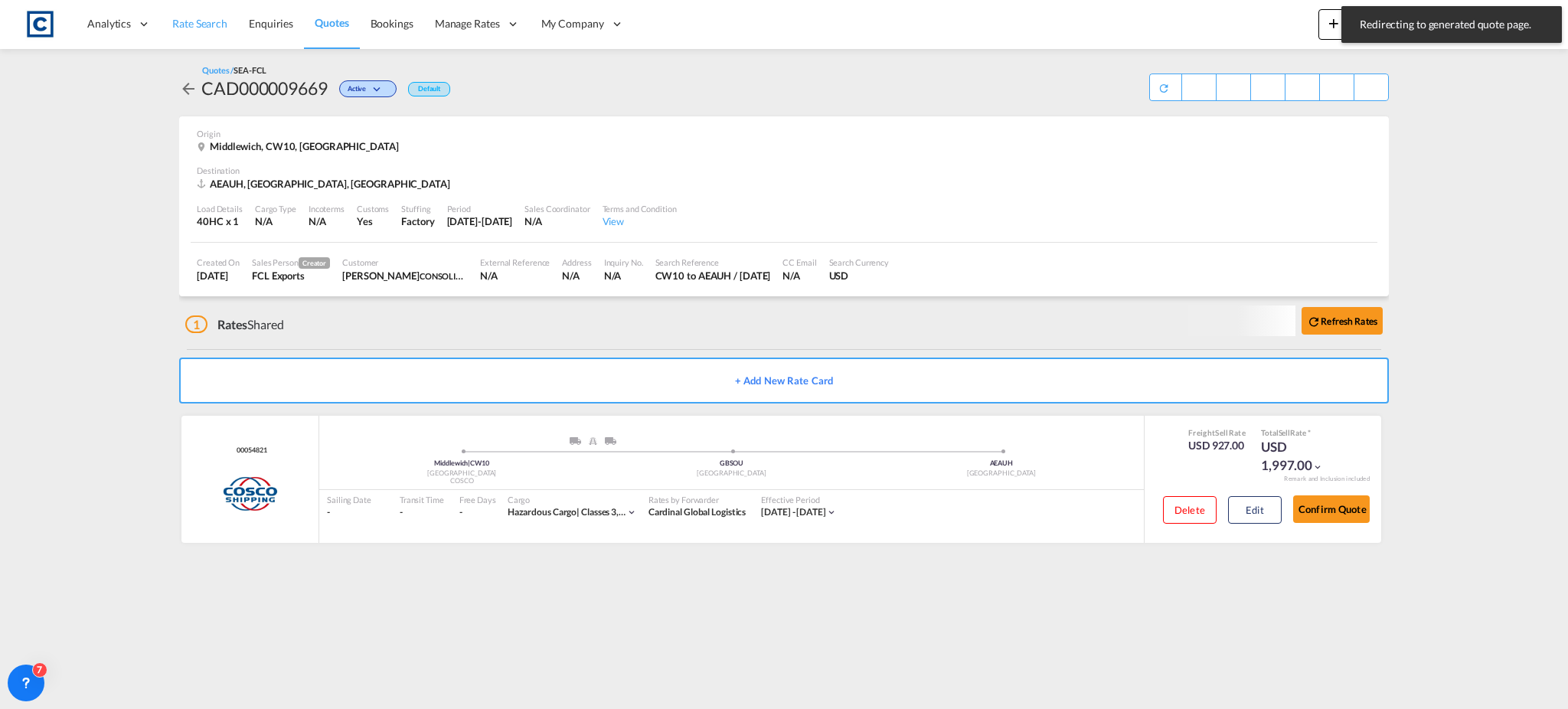
click at [186, 26] on span "Rate Search" at bounding box center [200, 23] width 55 height 13
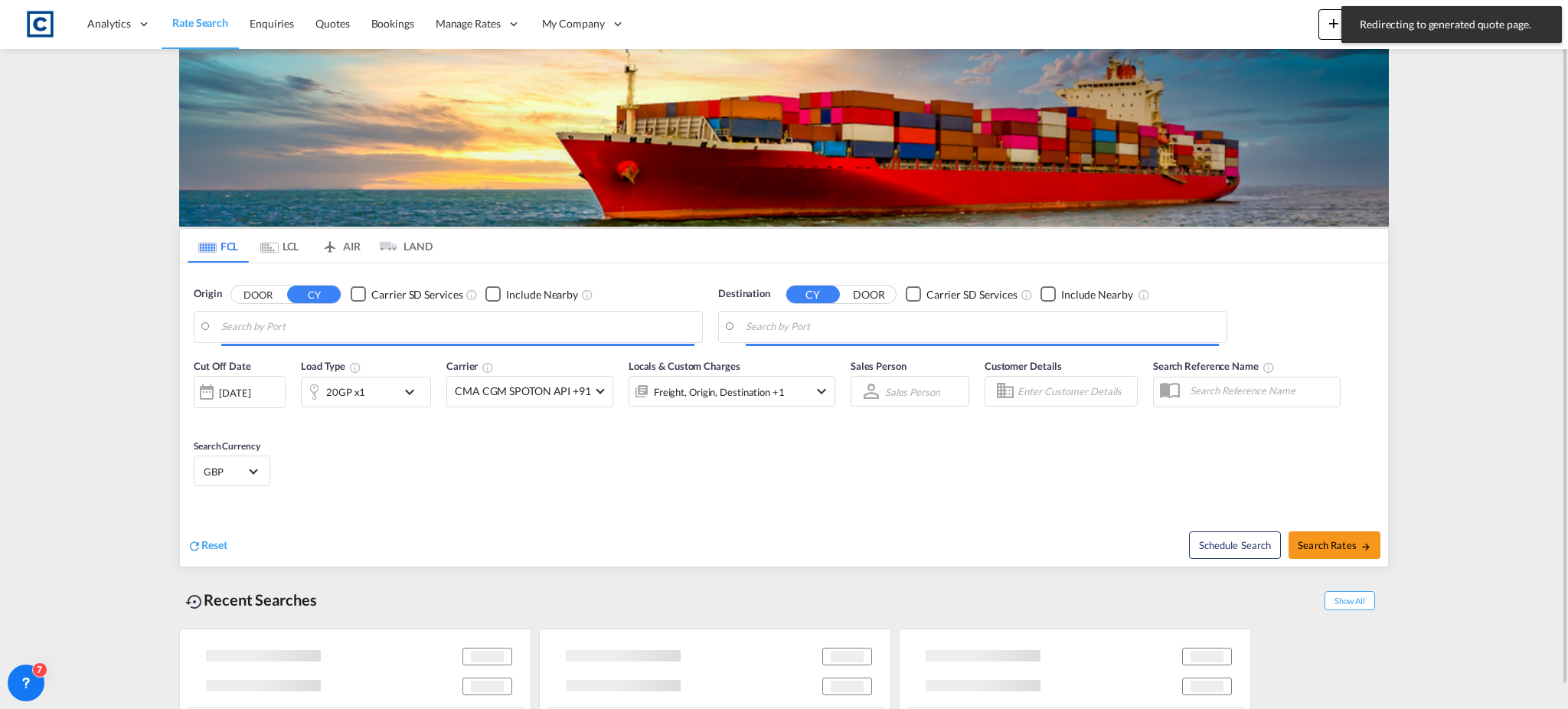
type input "GB-CW10, Cheshire West and Chester"
type input "Abu Dhabi, AEAUH"
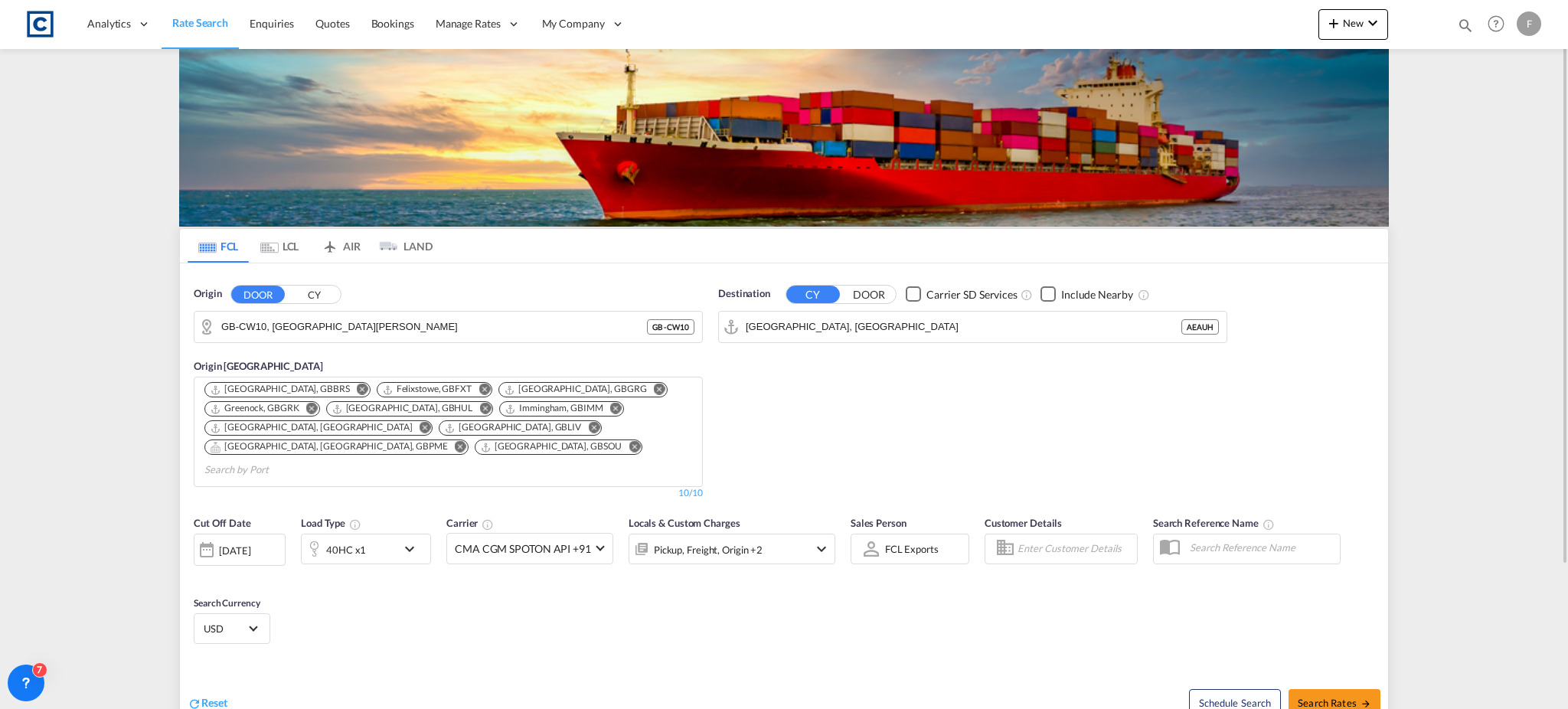
click at [317, 293] on button "CY" at bounding box center [314, 294] width 54 height 18
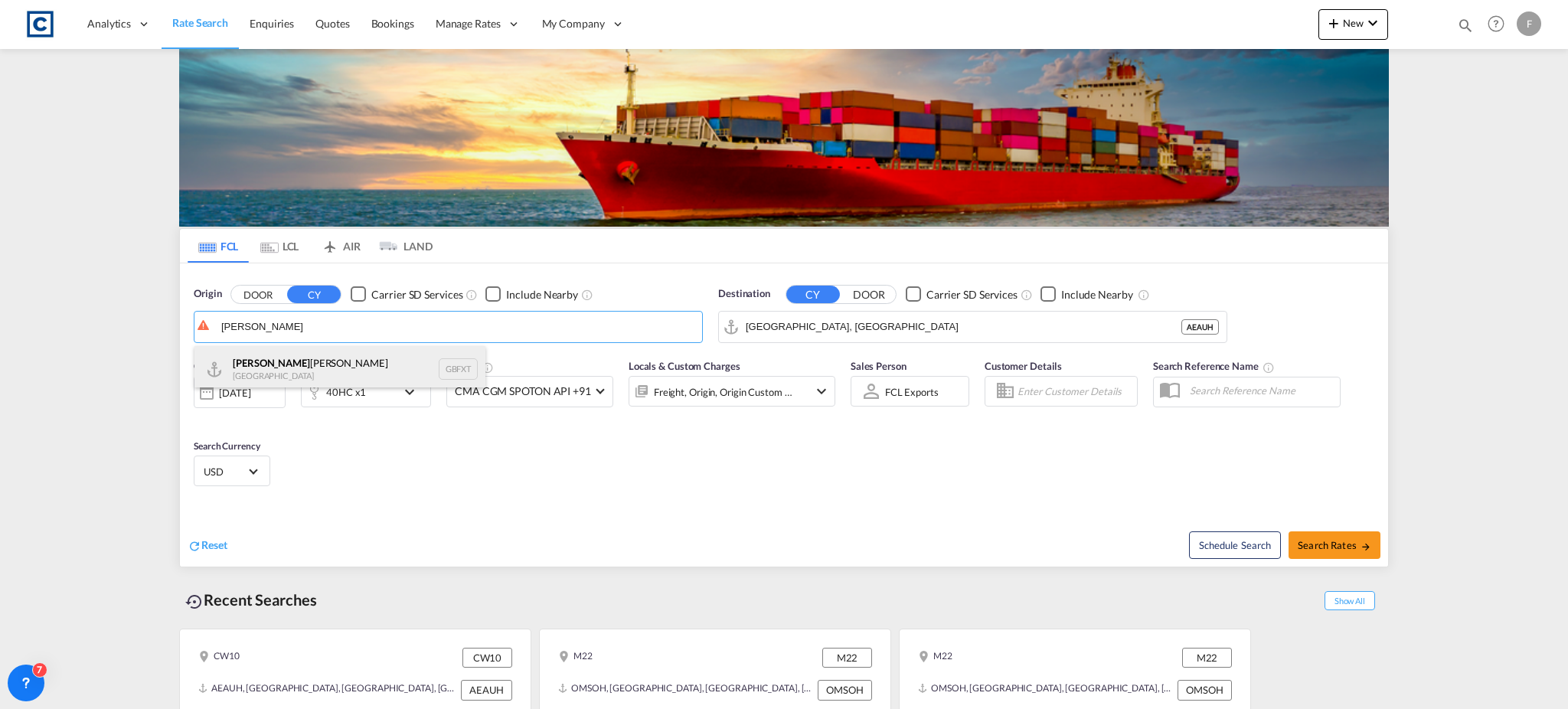
click at [306, 366] on div "Felix stowe United Kingdom GBFXT" at bounding box center [340, 368] width 291 height 45
type input "Felixstowe, GBFXT"
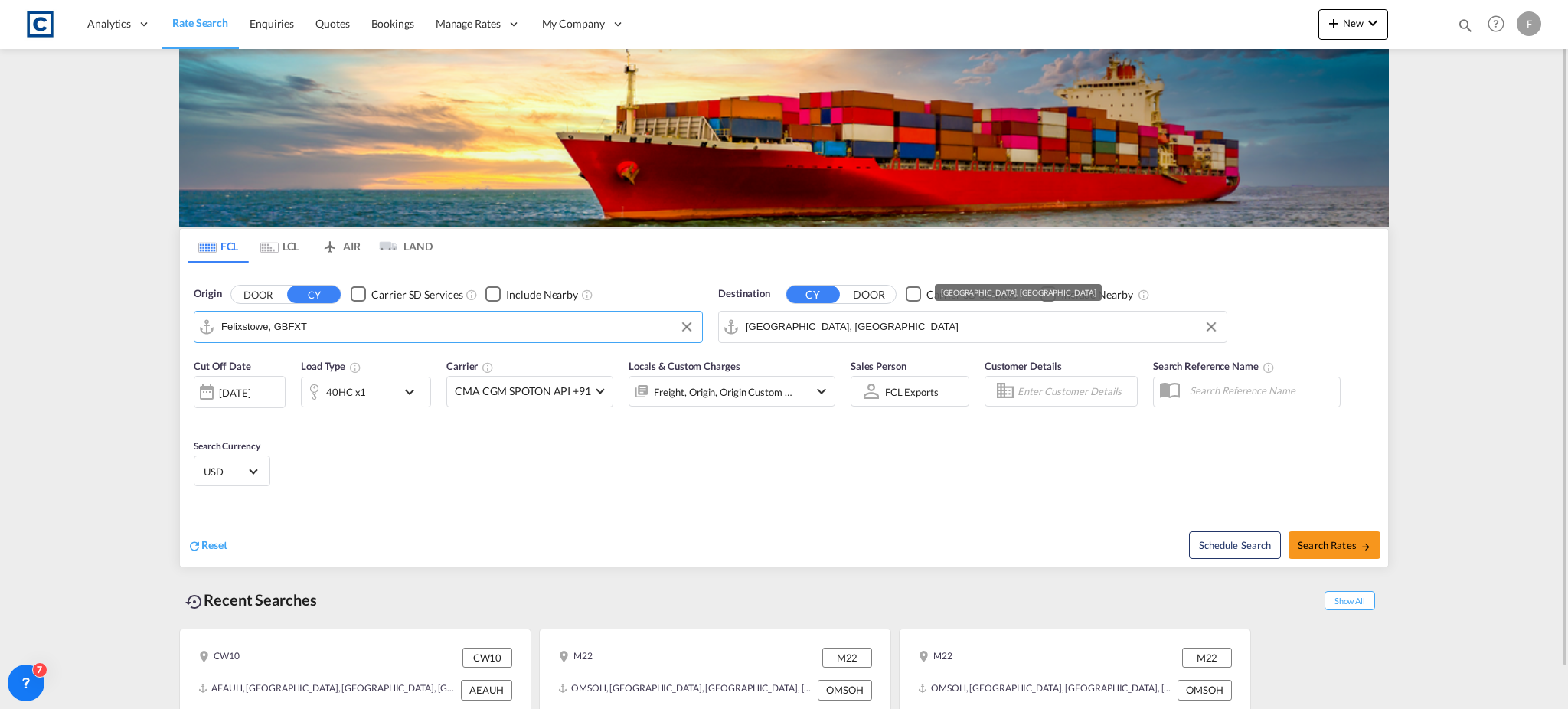
click at [809, 341] on md-autocomplete-wrap "Abu Dhabi, AEAUH" at bounding box center [982, 331] width 473 height 30
click at [812, 321] on input "Abu Dhabi, AEAUH" at bounding box center [982, 327] width 473 height 23
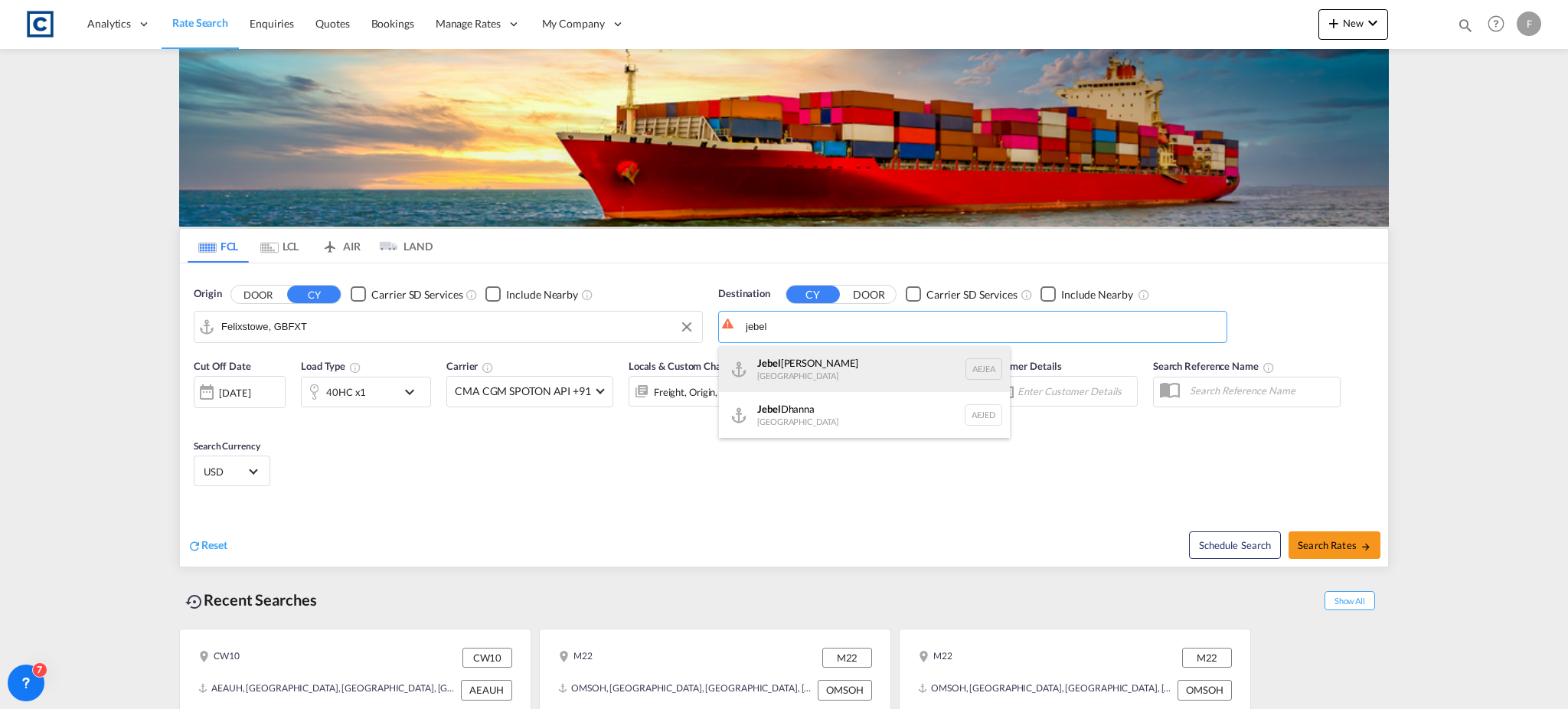
click at [829, 368] on div "Jebel Ali United Arab Emirates AEJEA" at bounding box center [864, 368] width 291 height 45
type input "Jebel Ali, AEJEA"
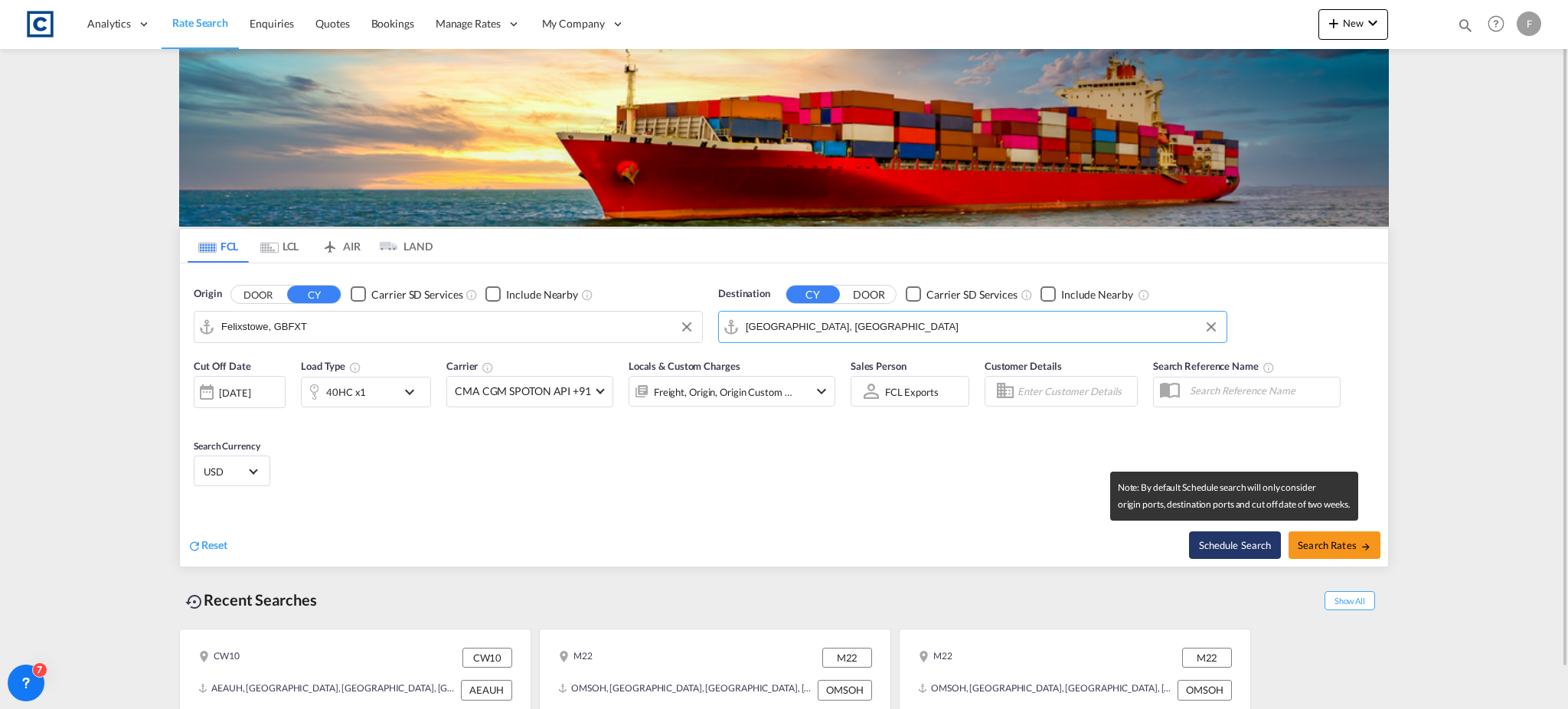
click at [1237, 552] on button "Schedule Search" at bounding box center [1234, 545] width 92 height 28
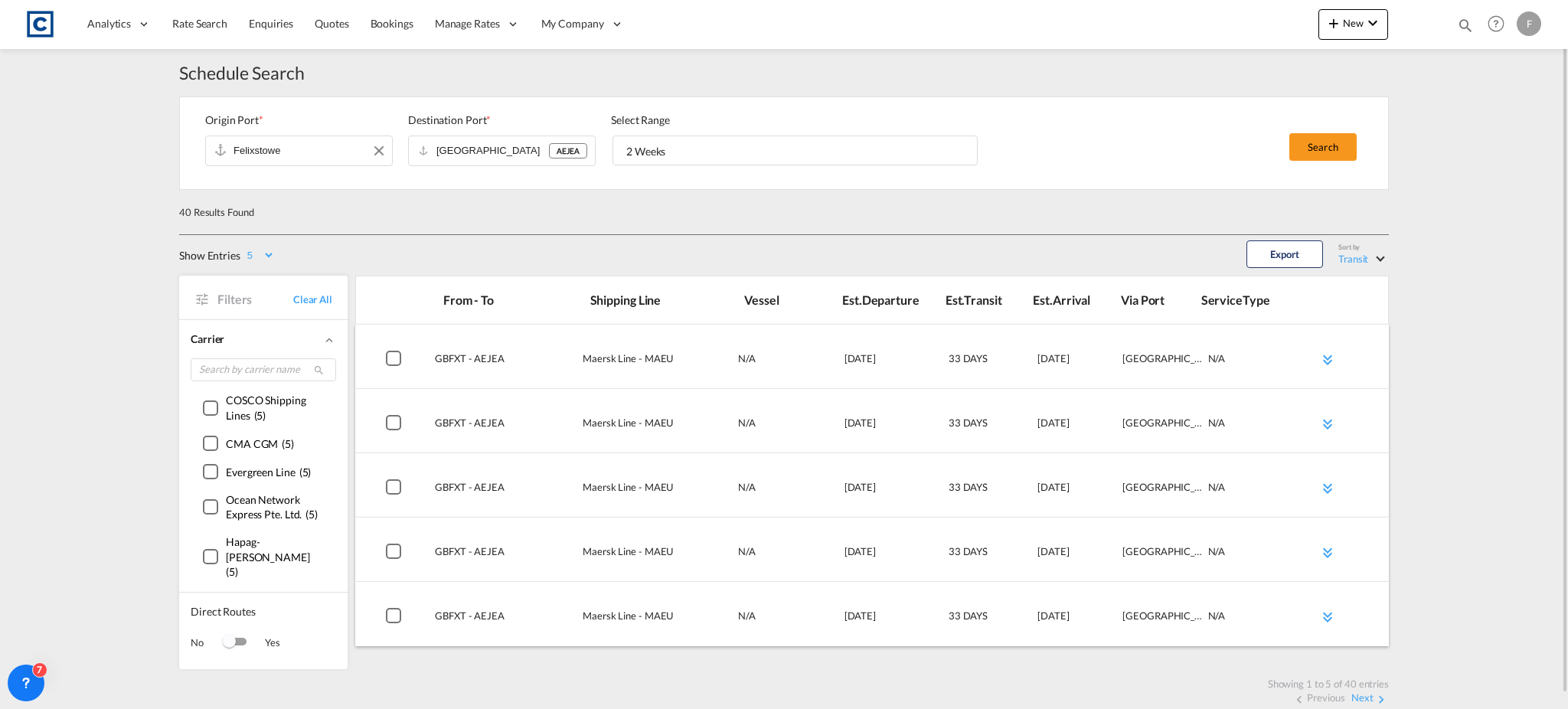
click at [319, 155] on input "Felixstowe" at bounding box center [291, 151] width 115 height 23
click at [276, 192] on div "40 Results Found" at bounding box center [784, 212] width 1209 height 45
click at [207, 32] on link "Rate Search" at bounding box center [200, 24] width 77 height 50
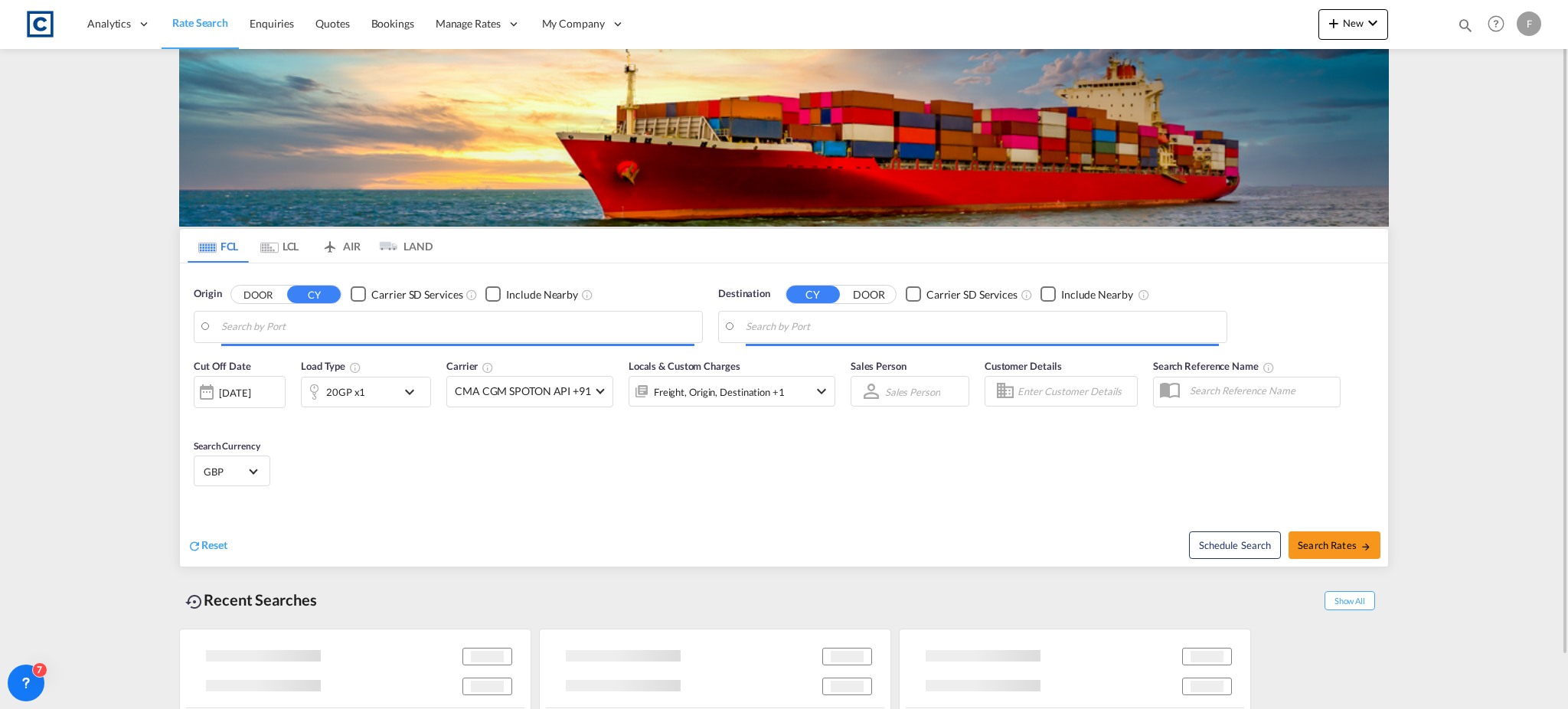
type input "GB-CW10, Cheshire West and Chester"
type input "Abu Dhabi, AEAUH"
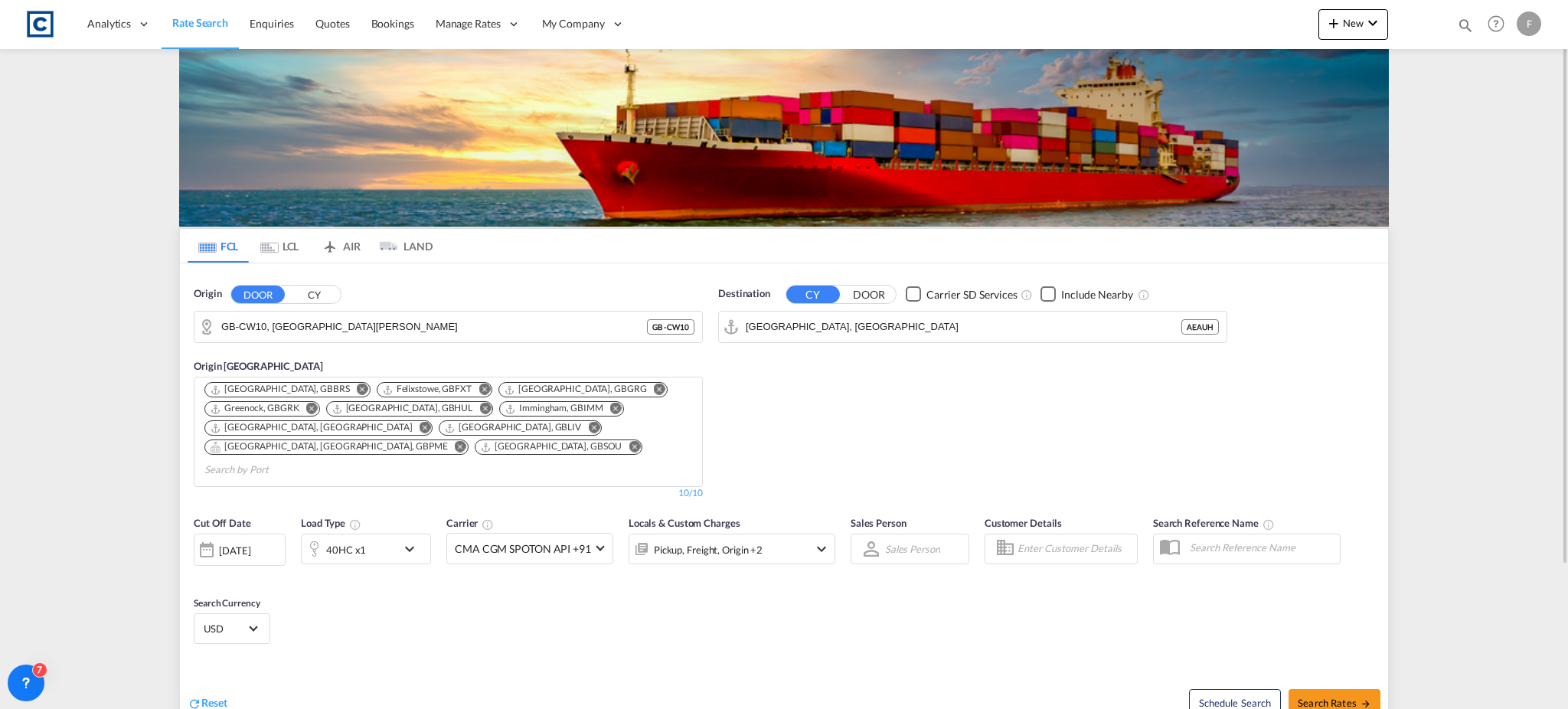
click at [219, 24] on span "Rate Search" at bounding box center [200, 22] width 56 height 13
click at [320, 302] on button "CY" at bounding box center [314, 294] width 54 height 18
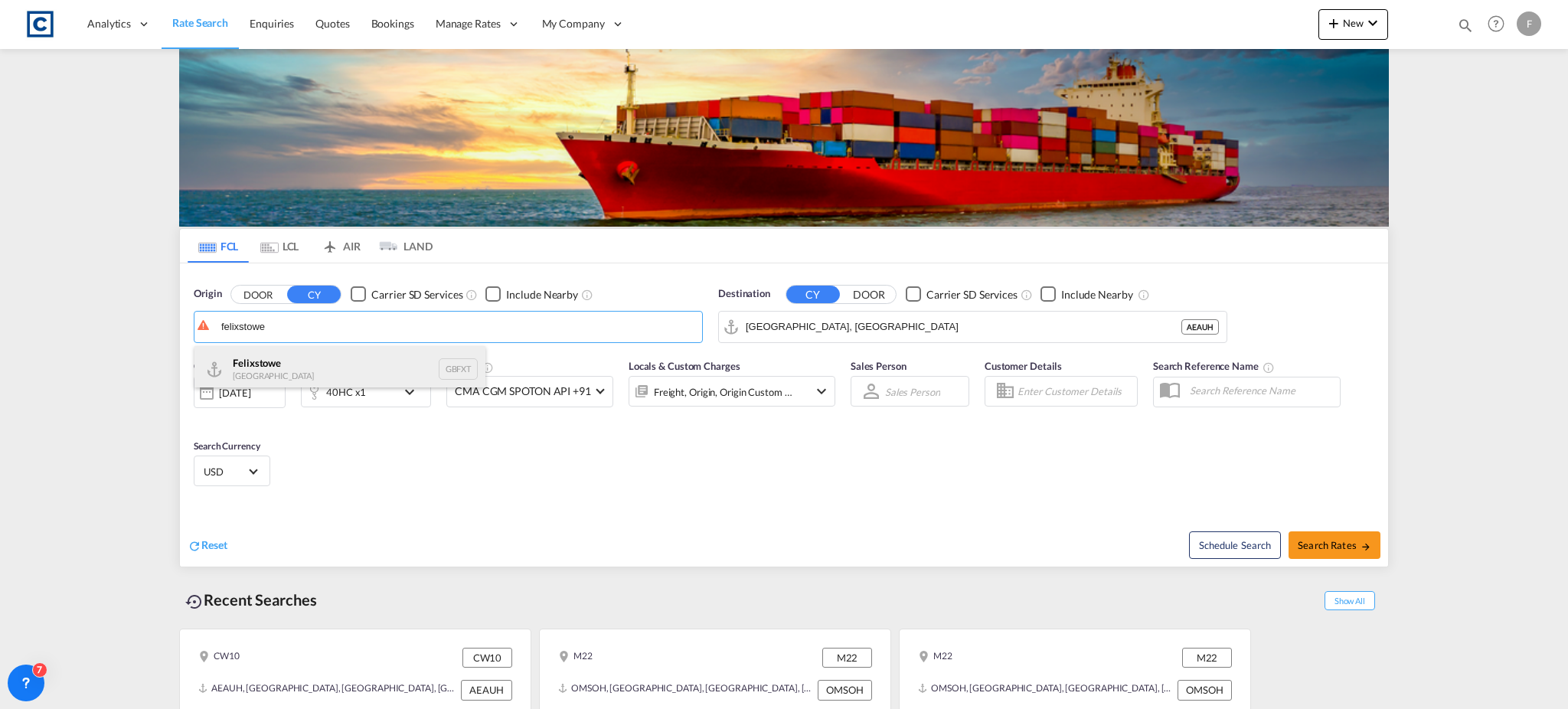
click at [307, 365] on div "Felixstowe United Kingdom GBFXT" at bounding box center [340, 368] width 291 height 45
type input "Felixstowe, GBFXT"
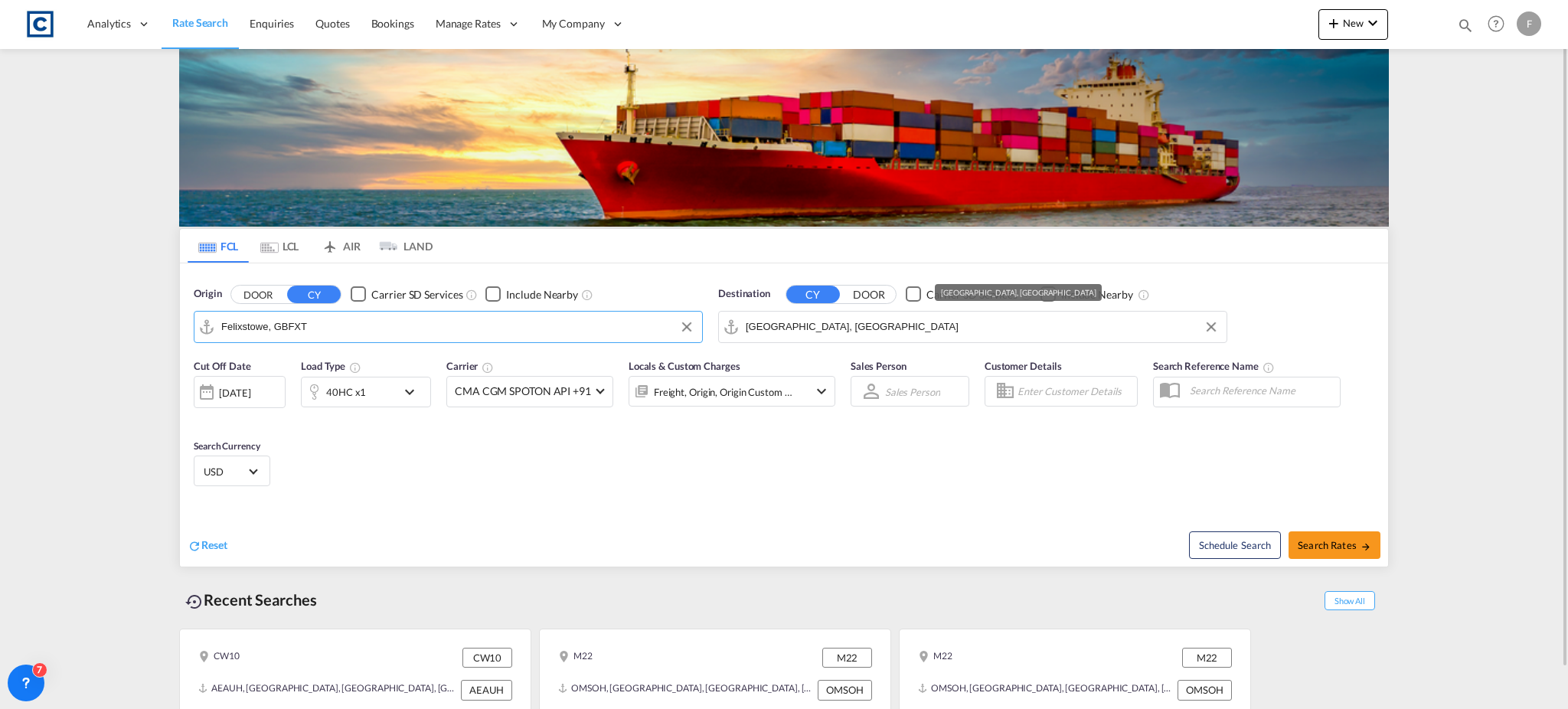
click at [867, 338] on md-autocomplete-wrap "Abu Dhabi, AEAUH" at bounding box center [982, 331] width 473 height 30
click at [863, 326] on input "Abu Dhabi, AEAUH" at bounding box center [982, 327] width 473 height 23
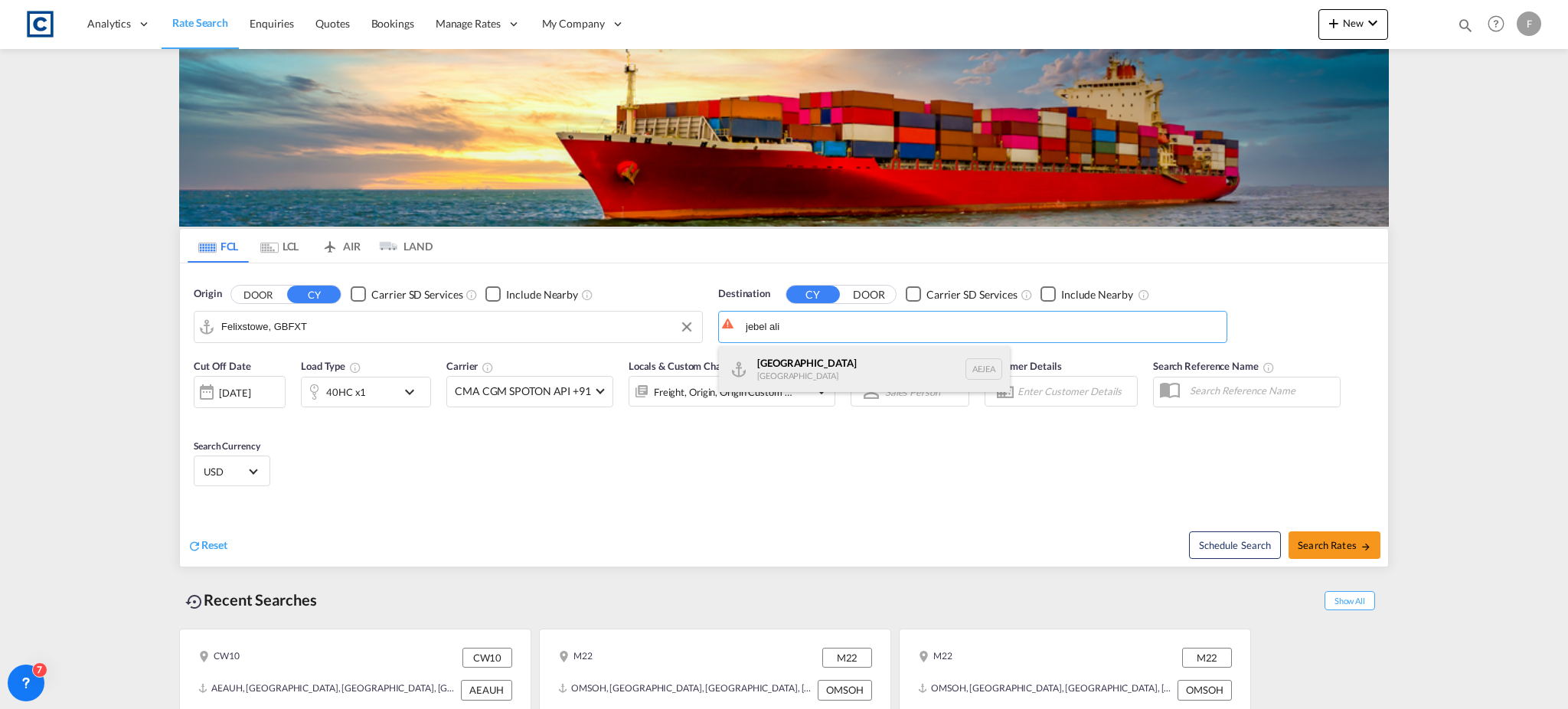
click at [822, 366] on div "Jebel Ali United Arab Emirates AEJEA" at bounding box center [864, 368] width 291 height 45
type input "Jebel Ali, AEJEA"
click at [518, 294] on div "Include Nearby" at bounding box center [541, 294] width 72 height 15
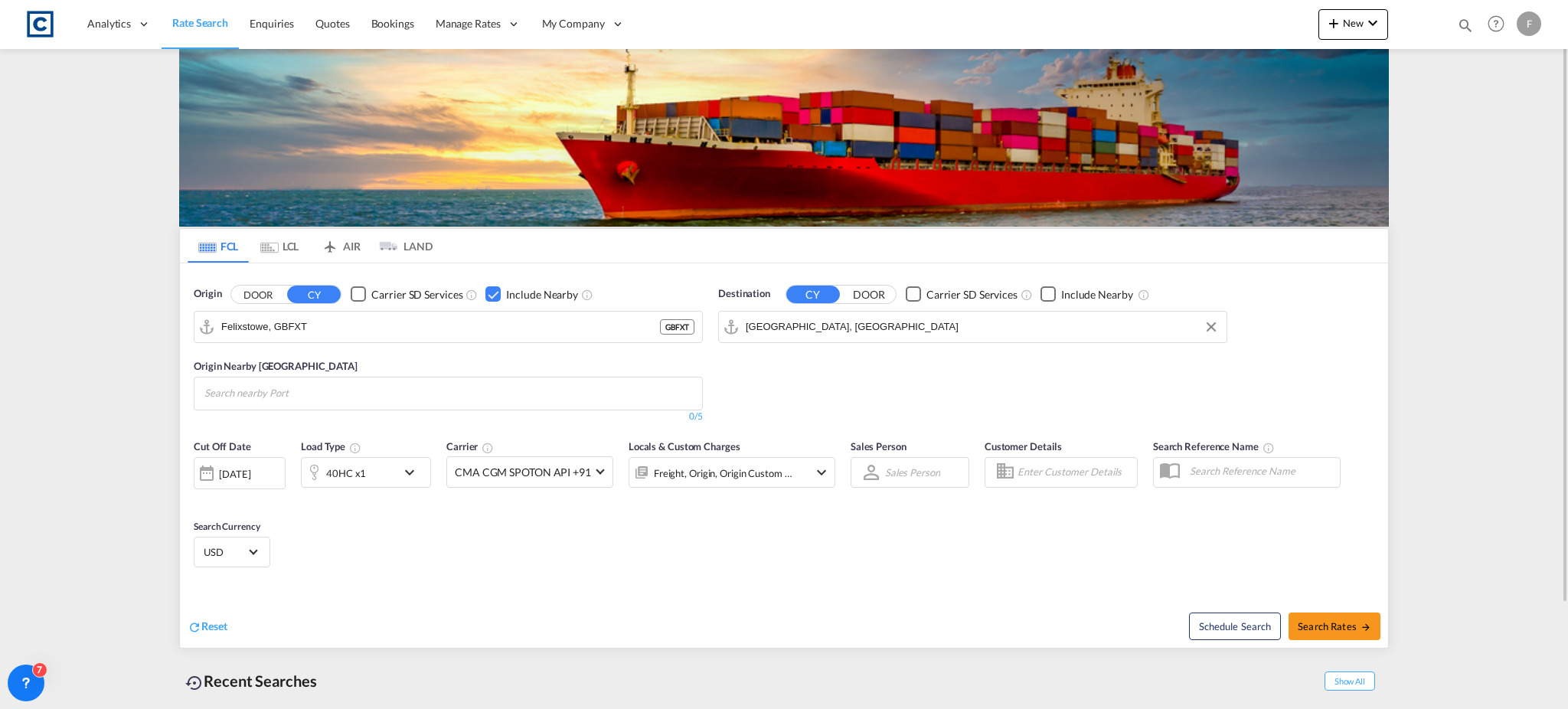
click at [290, 392] on input "Search nearby Port" at bounding box center [276, 392] width 145 height 24
type input "southampton"
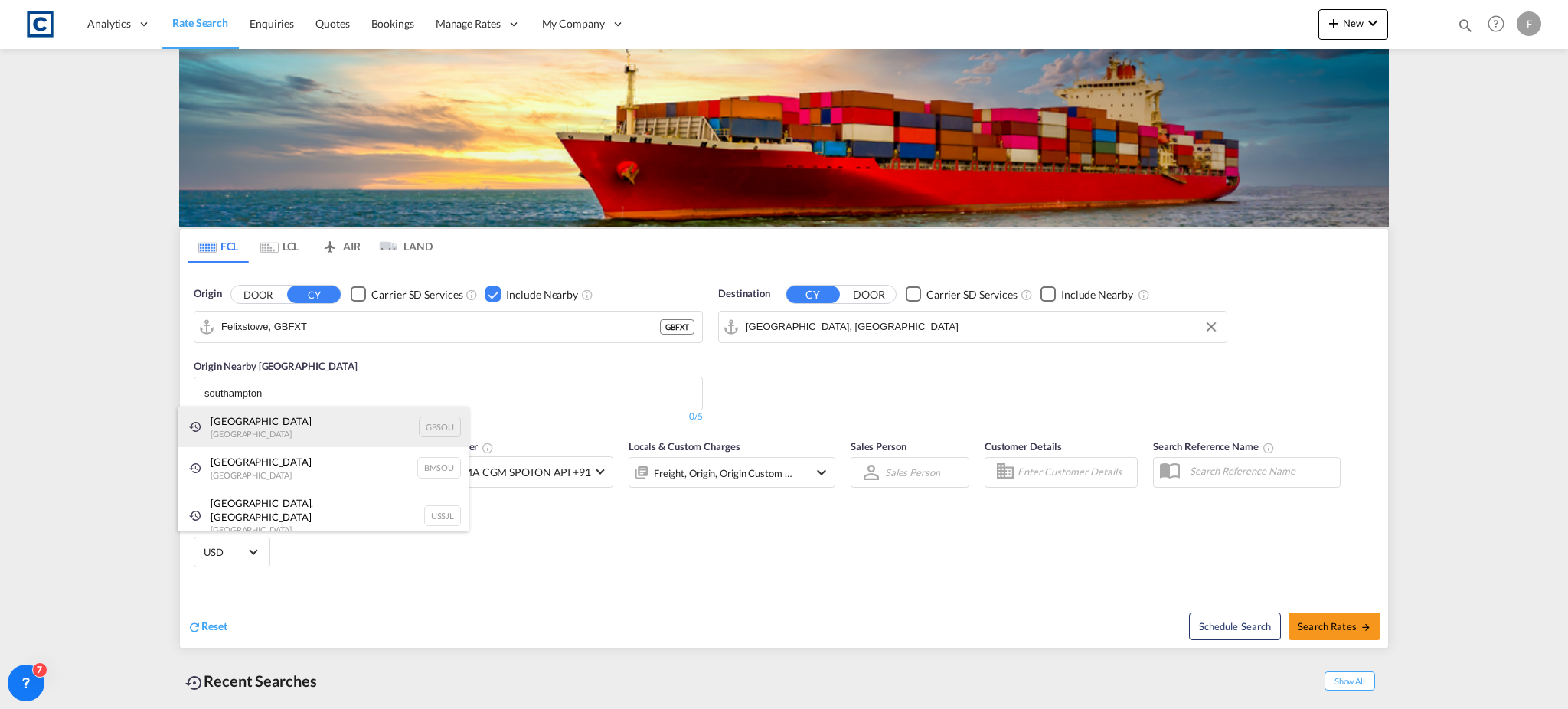
click at [271, 433] on div "Southampton United Kingdom GBSOU" at bounding box center [323, 427] width 291 height 41
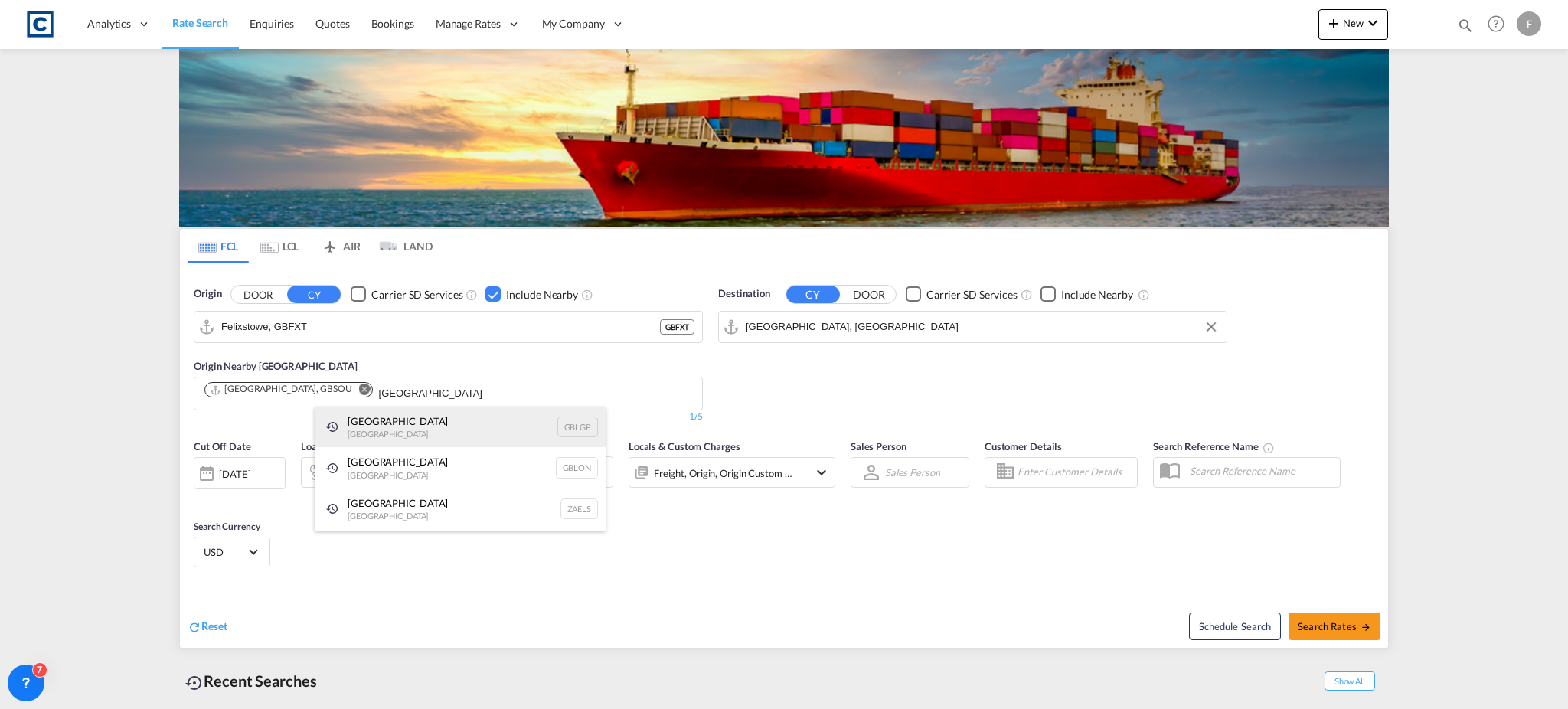
type input "london"
click at [442, 421] on div "London Gateway Port United Kingdom GBLGP" at bounding box center [460, 427] width 291 height 41
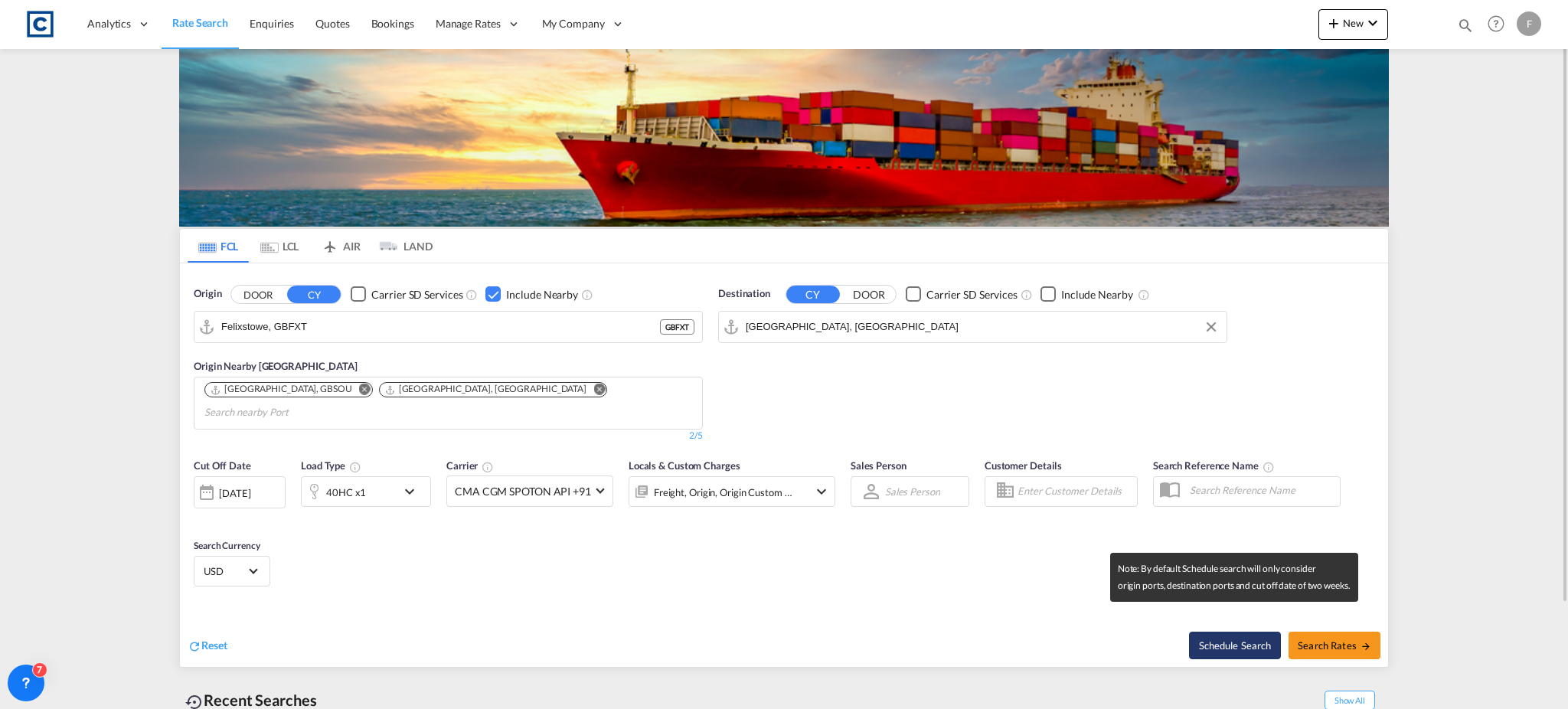
click at [1250, 631] on button "Schedule Search" at bounding box center [1234, 645] width 92 height 28
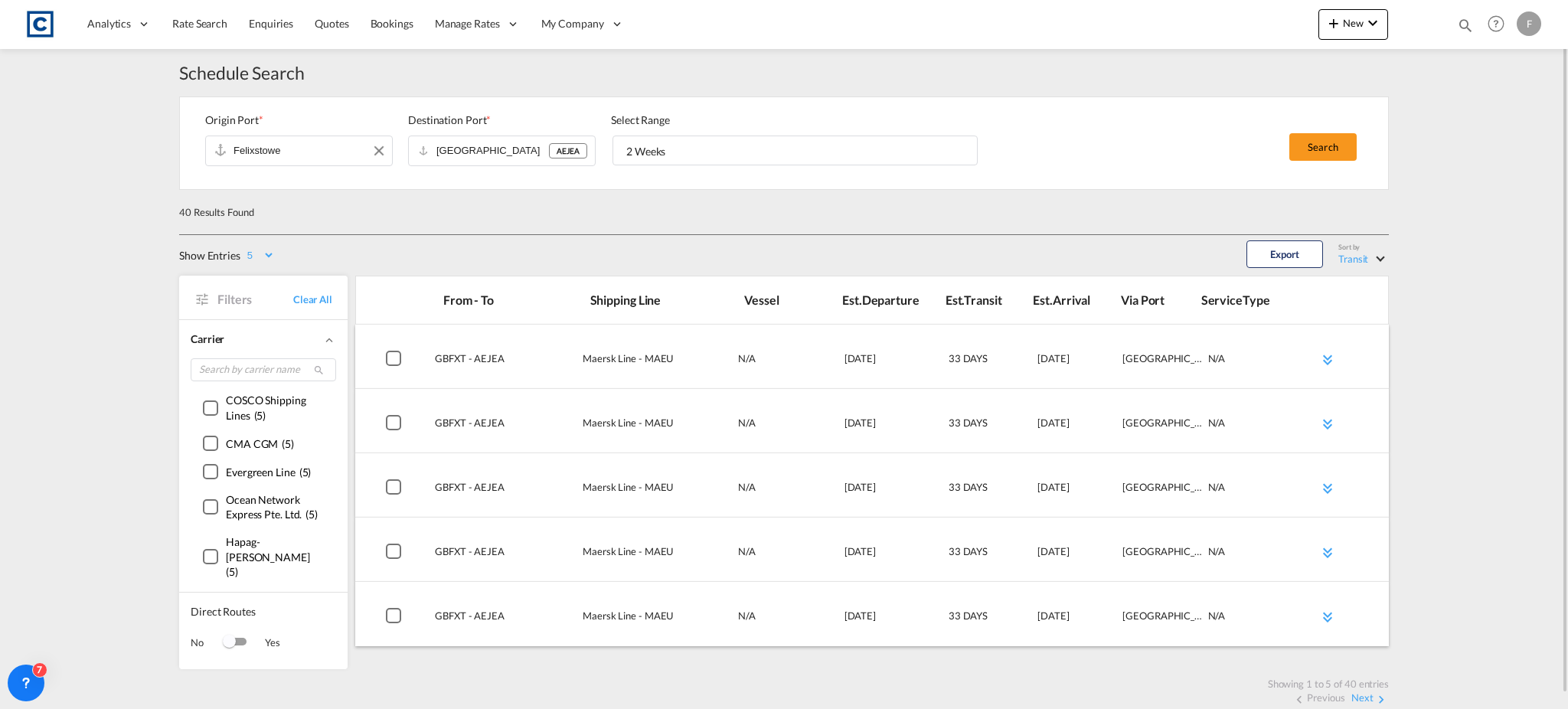
click at [311, 151] on input "Felixstowe" at bounding box center [291, 151] width 115 height 23
click at [1377, 259] on md-select-value "Transit" at bounding box center [1363, 258] width 51 height 17
click at [1390, 259] on md-option "Transit" at bounding box center [1379, 258] width 104 height 37
click at [505, 257] on div "Show Entries 5 10 15 20 25 Export Sort by Transit Transit Departure Time Arriva…" at bounding box center [784, 255] width 1209 height 25
click at [268, 255] on select "5 10 15 20 25" at bounding box center [260, 255] width 30 height 13
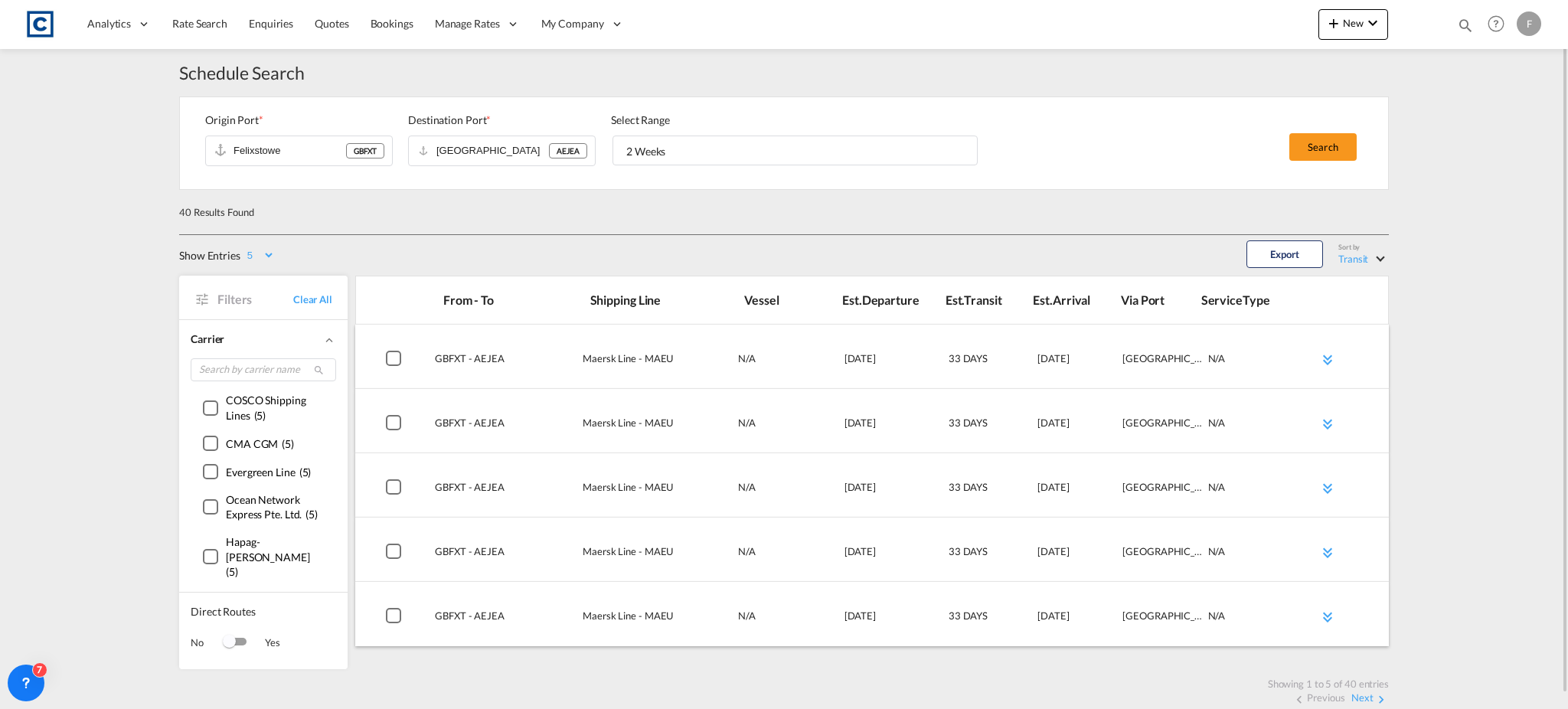
select select "15"
click at [244, 250] on select "5 10 15 20 25" at bounding box center [260, 255] width 30 height 13
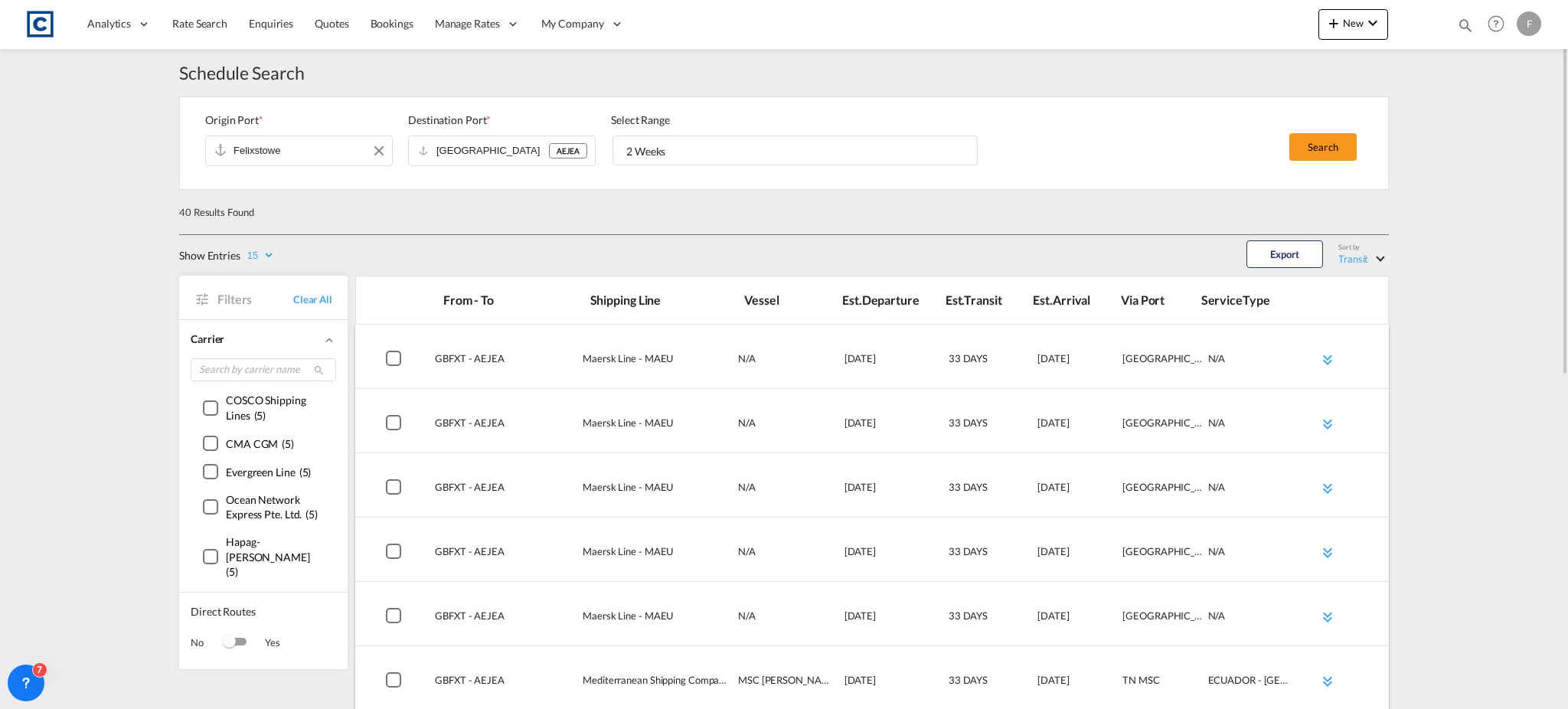
click at [245, 151] on input "Felixstowe" at bounding box center [291, 151] width 115 height 23
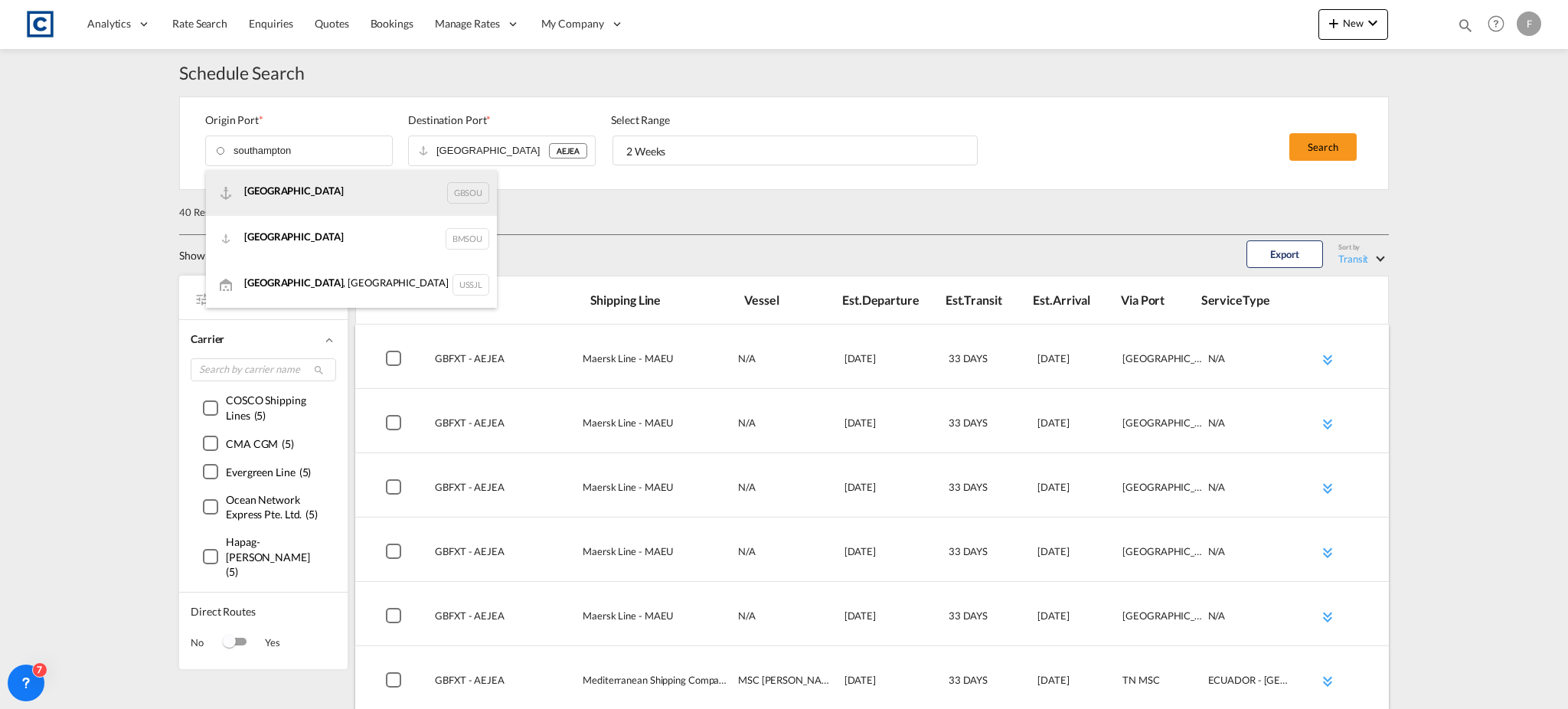
click at [301, 187] on div "Southampton GBSOU" at bounding box center [351, 193] width 291 height 45
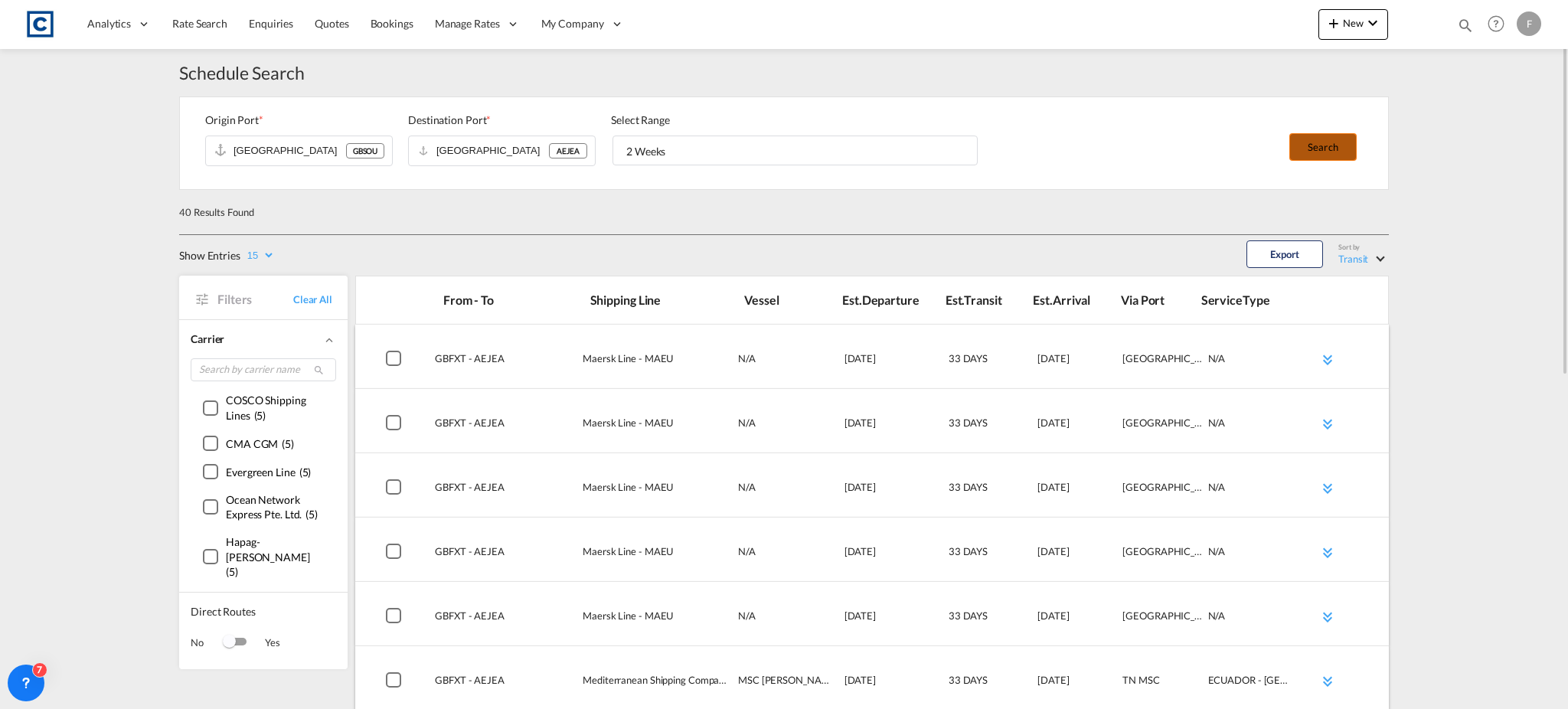
click at [1344, 148] on button "Search" at bounding box center [1323, 146] width 68 height 28
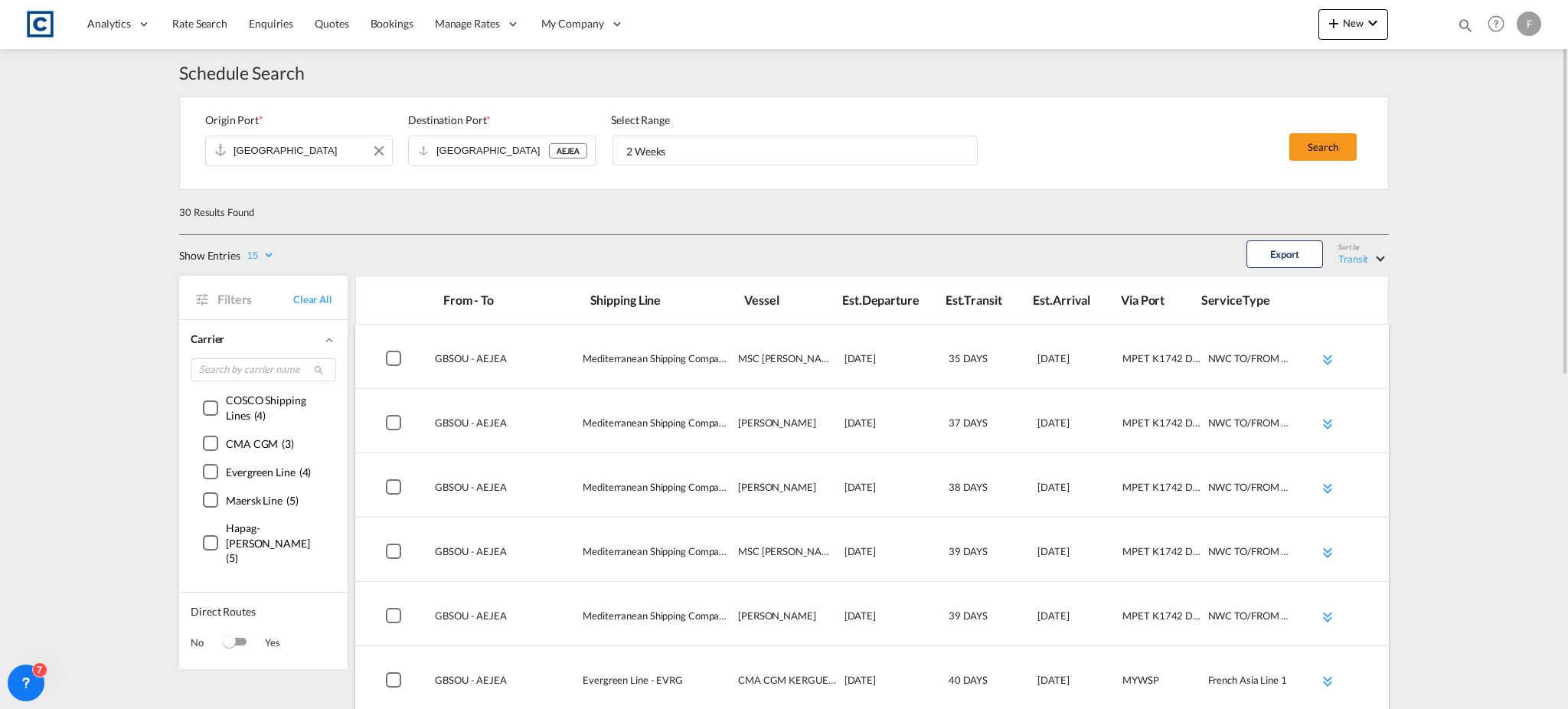
click at [272, 148] on input "[GEOGRAPHIC_DATA]" at bounding box center [291, 151] width 115 height 23
click at [273, 158] on input "[GEOGRAPHIC_DATA]" at bounding box center [291, 151] width 115 height 23
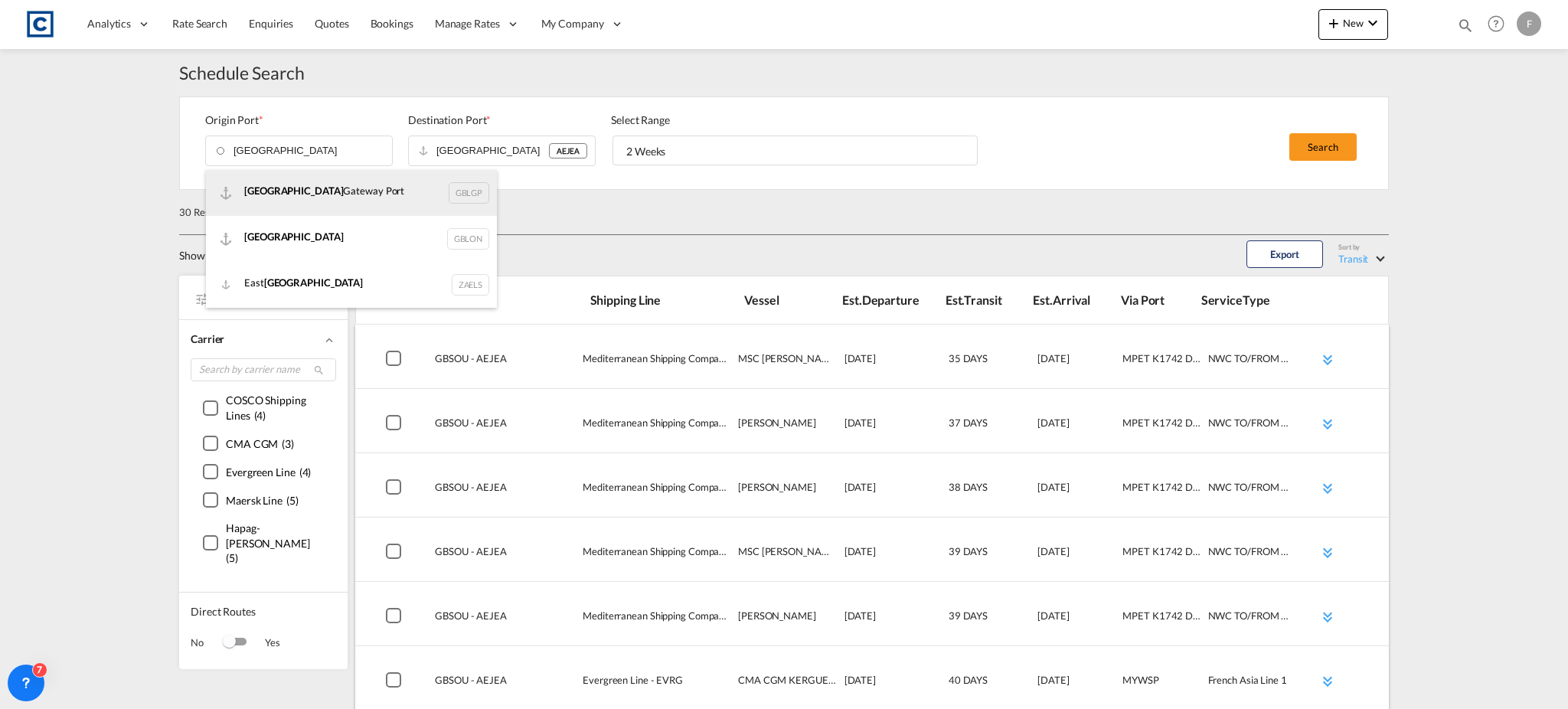
click at [279, 185] on div "London Gateway Port GBLGP" at bounding box center [351, 193] width 291 height 45
type input "London Gateway Port"
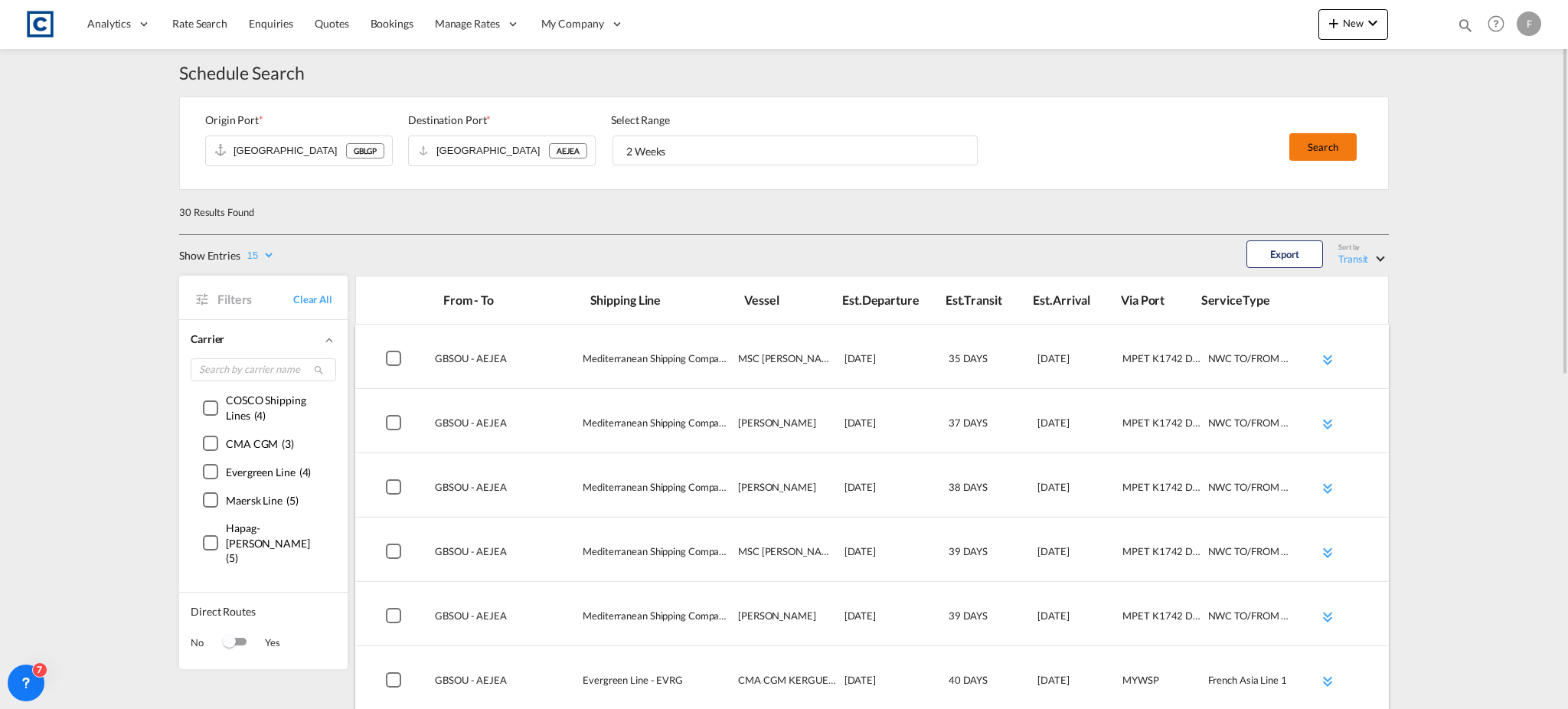
click at [1326, 144] on button "Search" at bounding box center [1323, 146] width 68 height 28
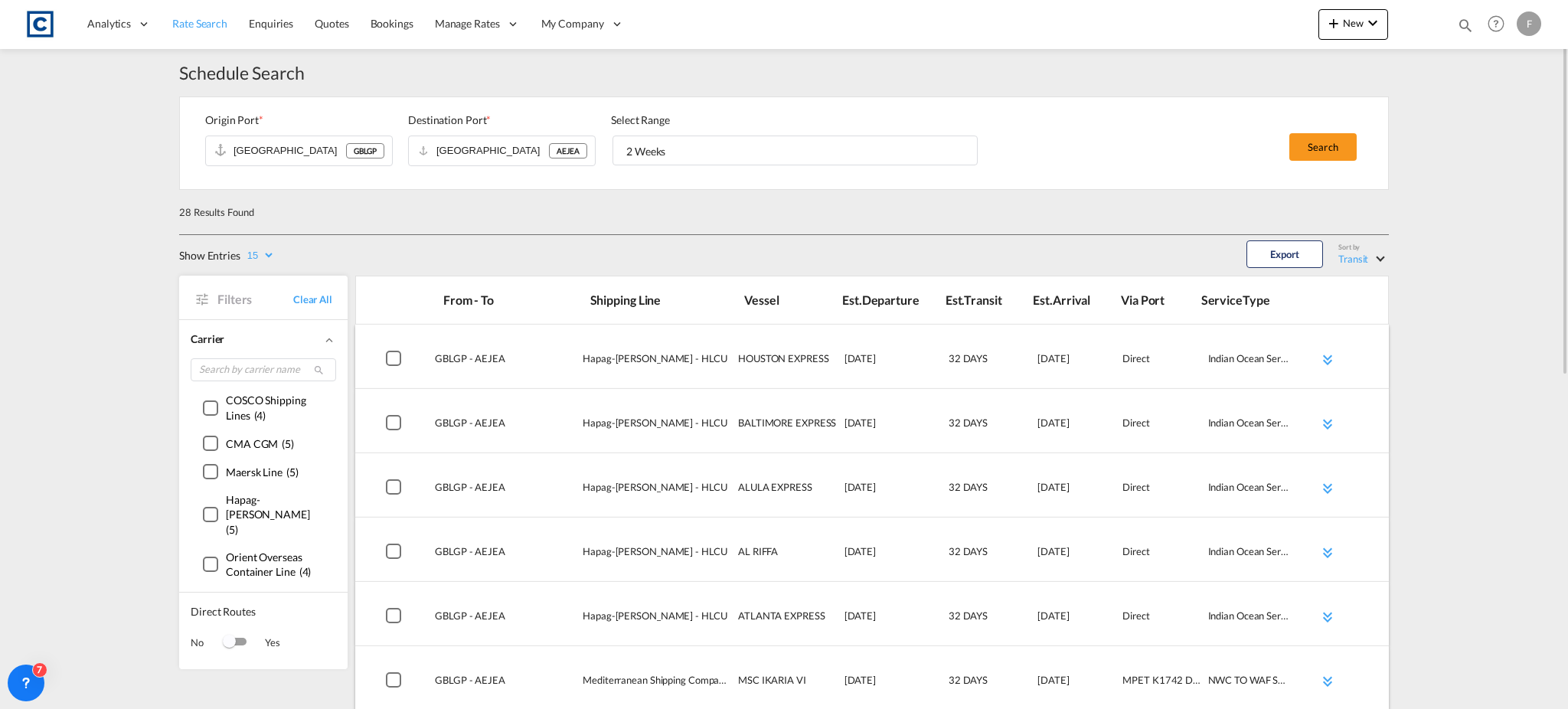
click at [211, 28] on span "Rate Search" at bounding box center [200, 23] width 55 height 13
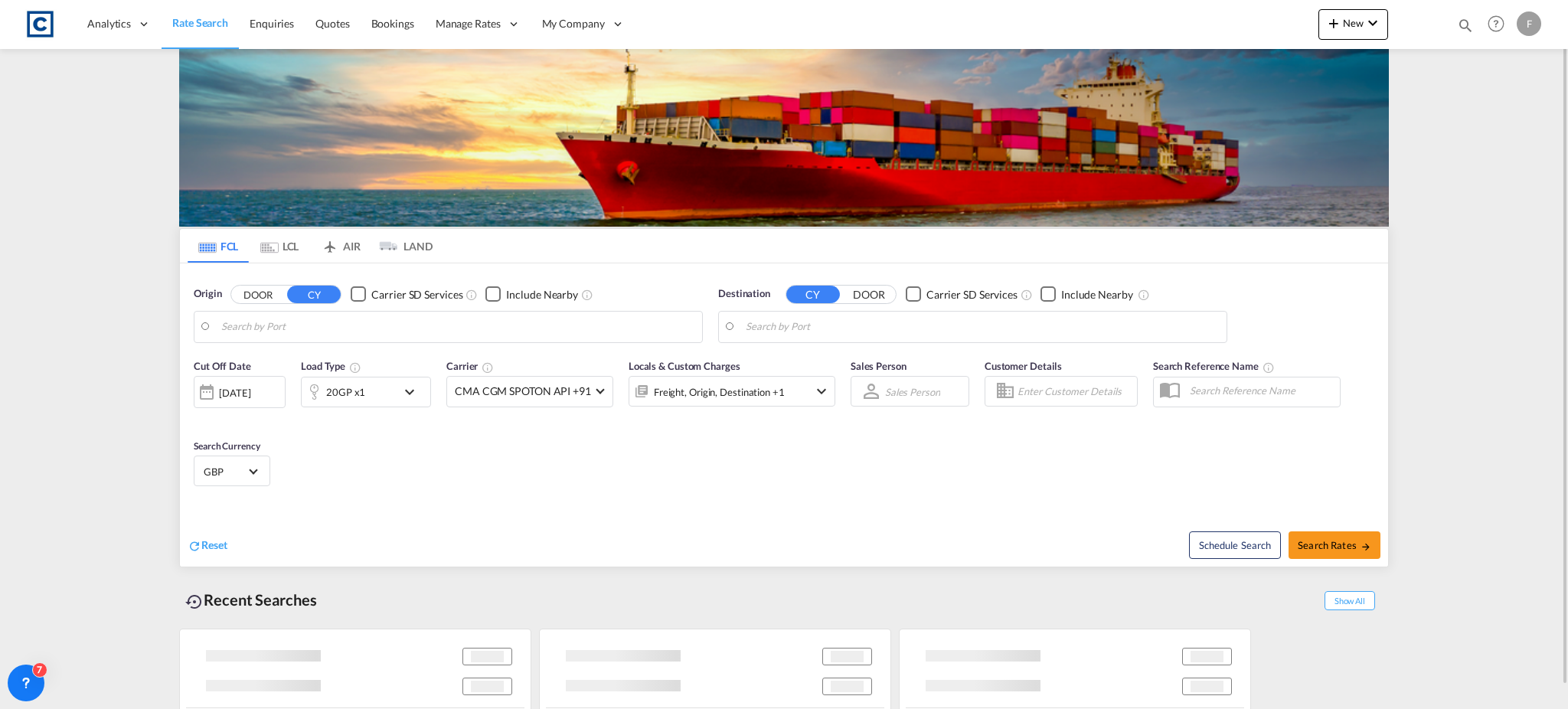
type input "GB-CW10, Cheshire West and Chester"
type input "Abu Dhabi, AEAUH"
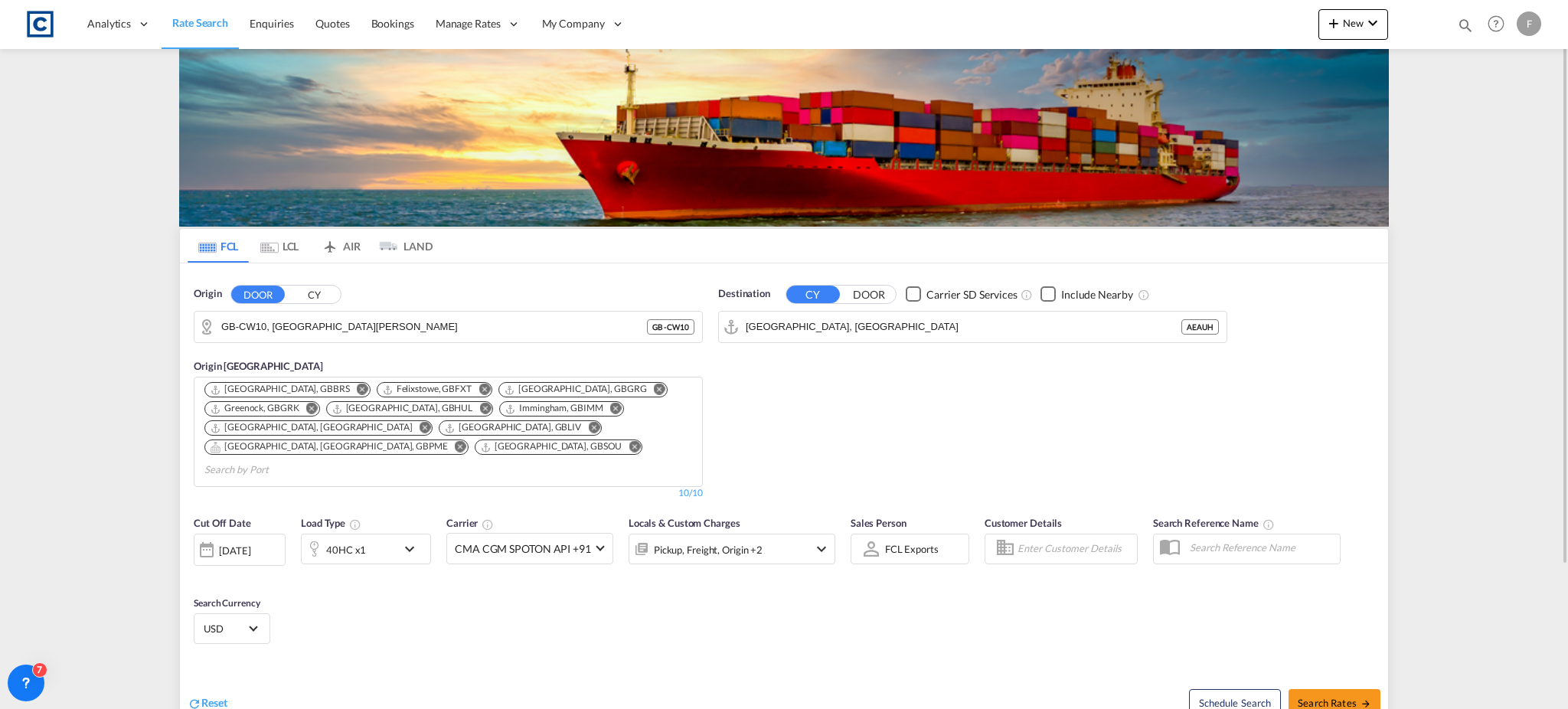
click at [316, 299] on button "CY" at bounding box center [314, 294] width 54 height 18
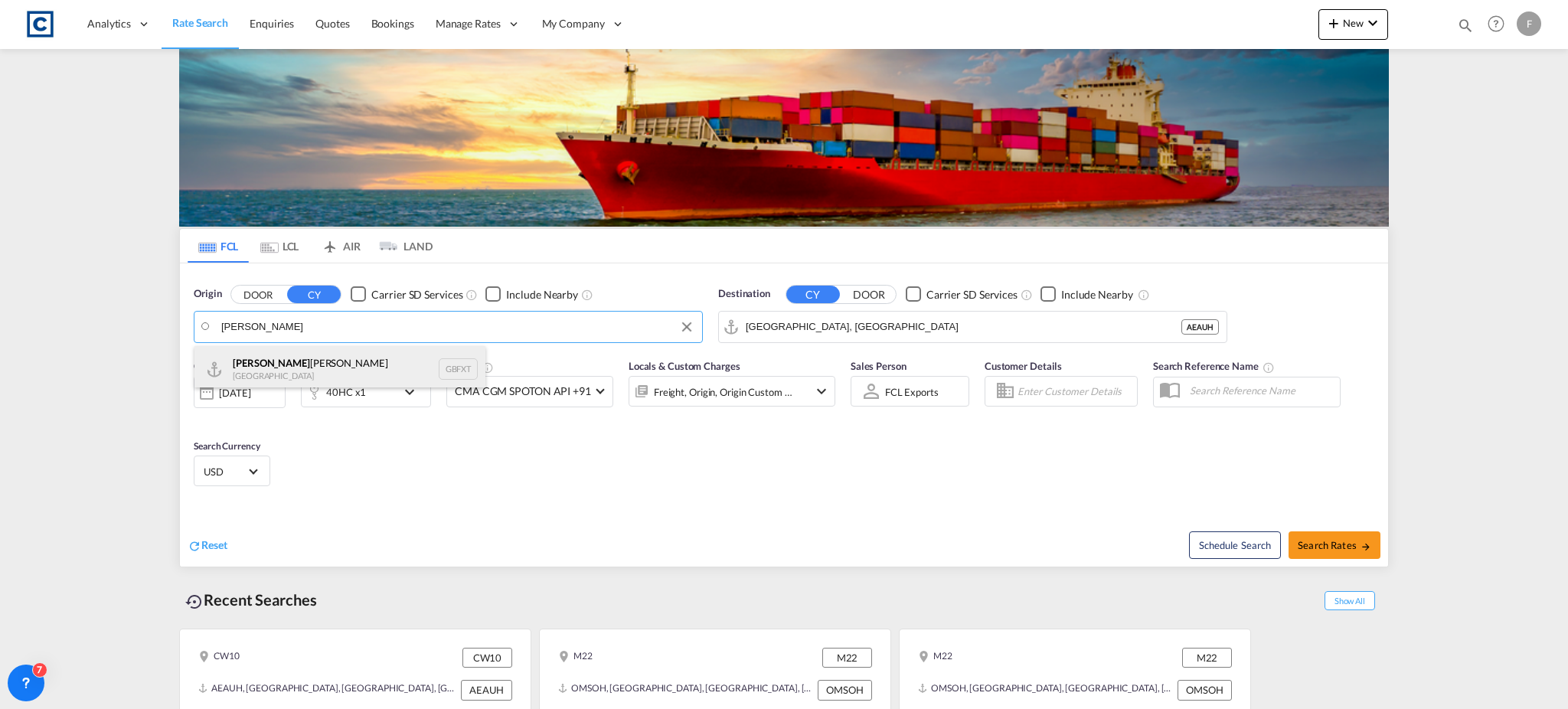
click at [294, 353] on div "Felix stowe United Kingdom GBFXT" at bounding box center [340, 368] width 291 height 45
type input "Felixstowe, GBFXT"
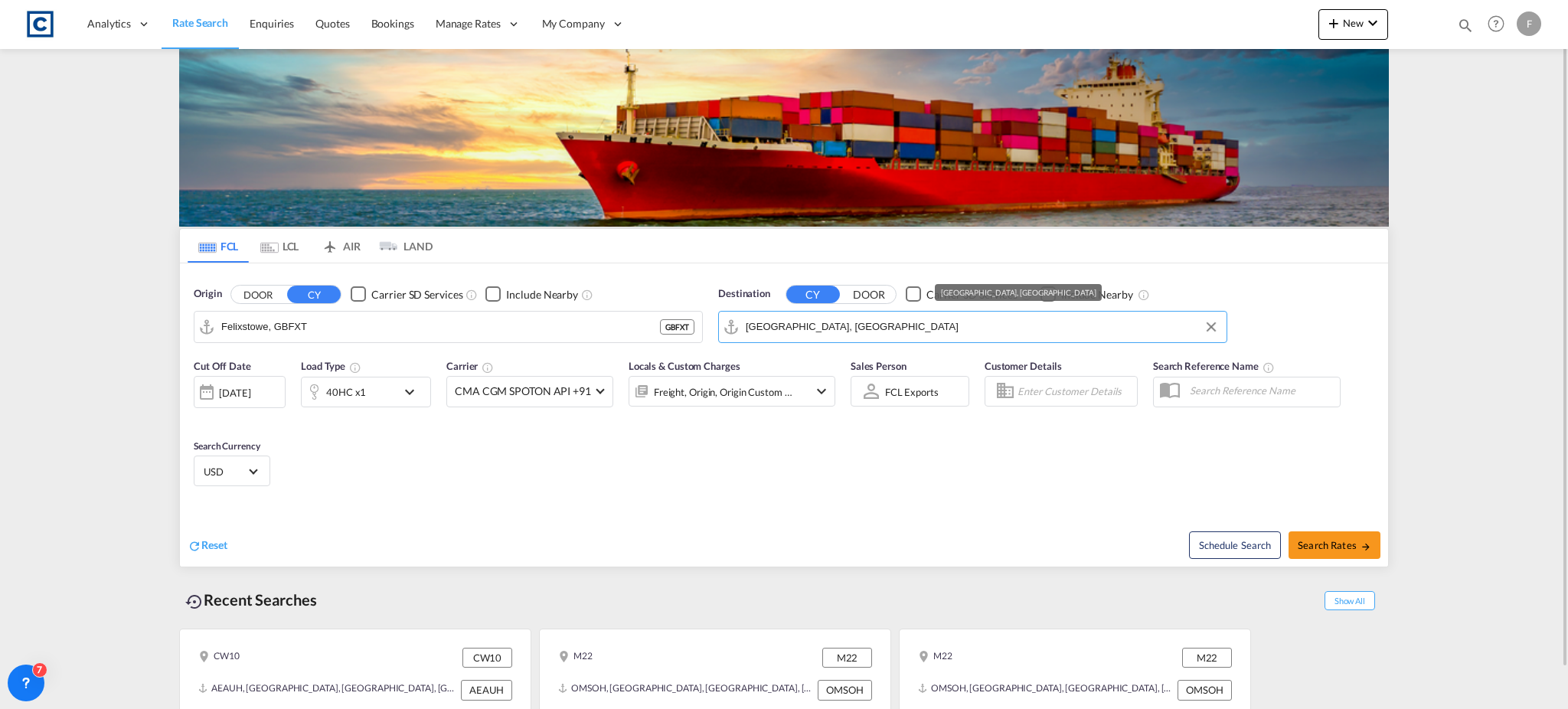
click at [909, 314] on md-autocomplete "Abu Dhabi, AEAUH" at bounding box center [982, 326] width 473 height 26
click at [878, 326] on input "Abu Dhabi, AEAUH" at bounding box center [982, 327] width 473 height 23
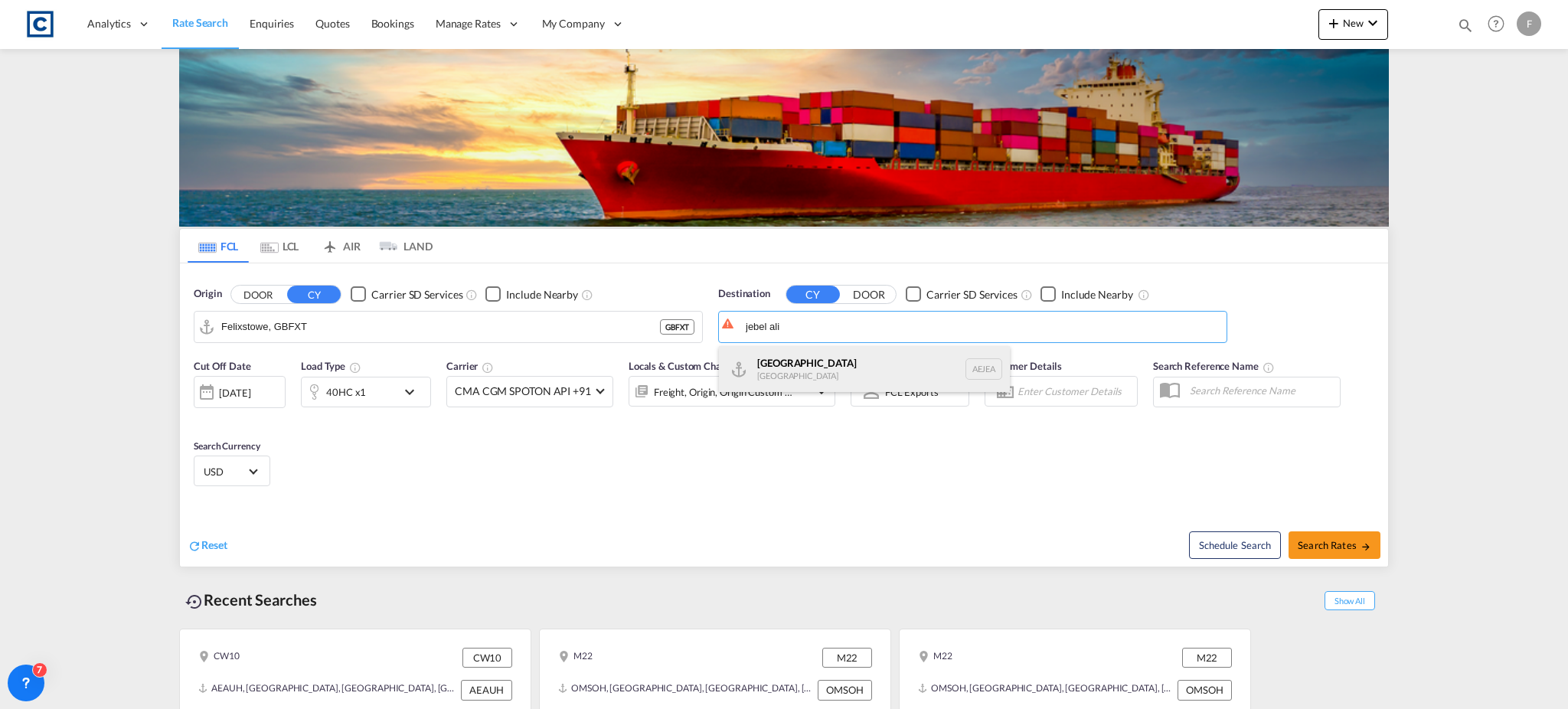
click at [806, 367] on div "Jebel Ali United Arab Emirates AEJEA" at bounding box center [864, 368] width 291 height 45
type input "Jebel Ali, AEJEA"
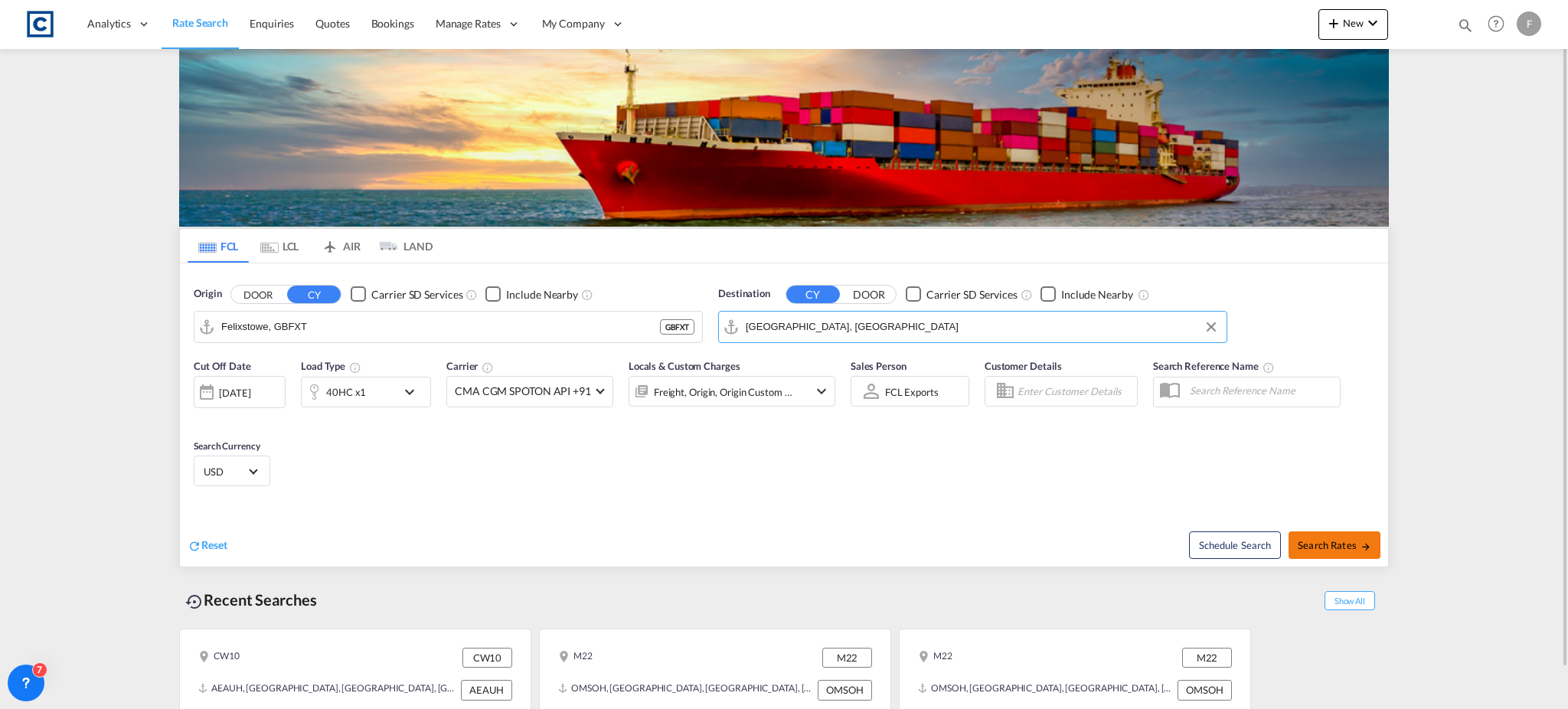
click at [1325, 552] on button "Search Rates" at bounding box center [1333, 545] width 92 height 28
type input "GBFXT to AEJEA / 10 Sep 2025"
